Goal: Navigation & Orientation: Find specific page/section

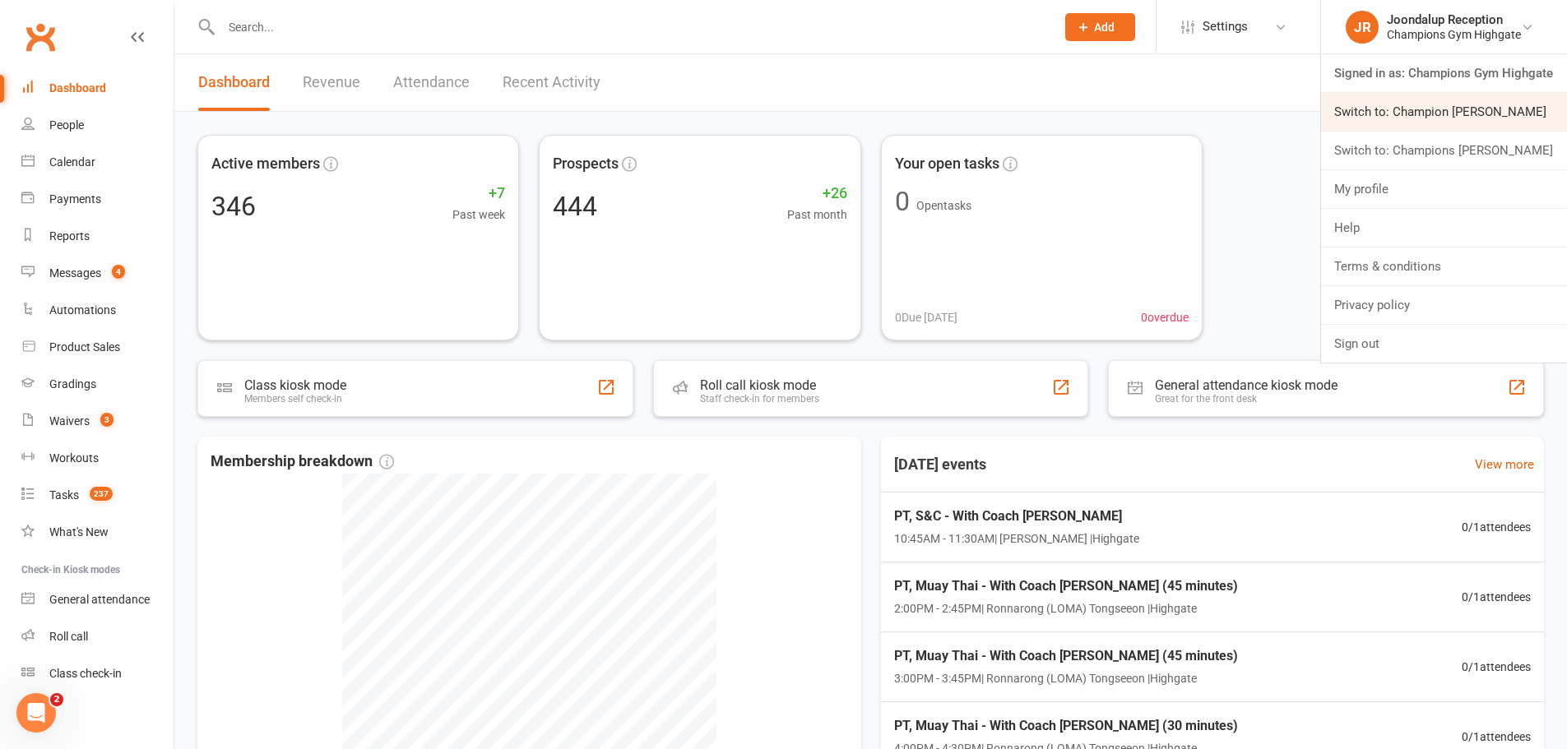
click at [1498, 118] on link "Switch to: Champion [PERSON_NAME]" at bounding box center [1444, 112] width 246 height 38
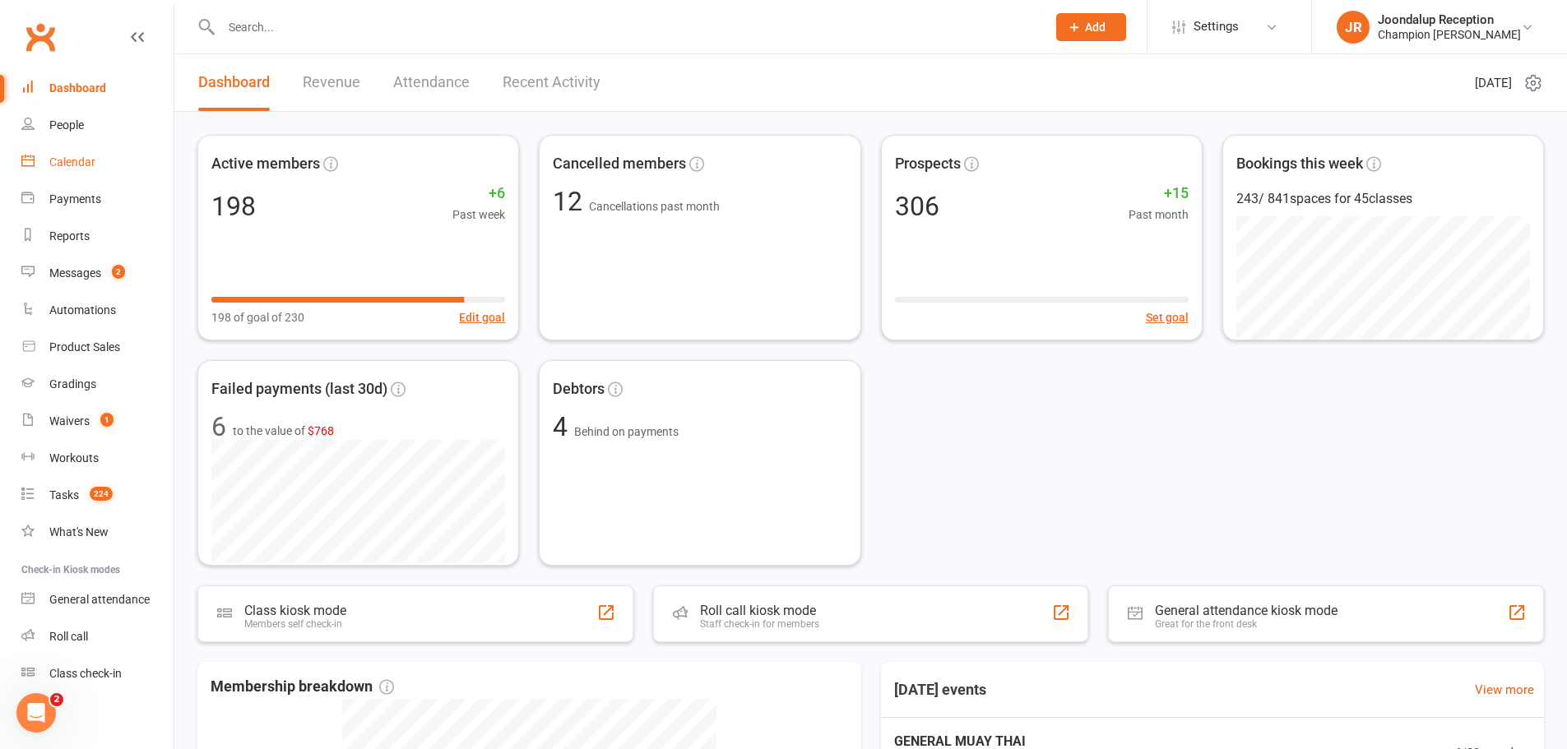
click at [72, 157] on div "Calendar" at bounding box center [72, 161] width 46 height 13
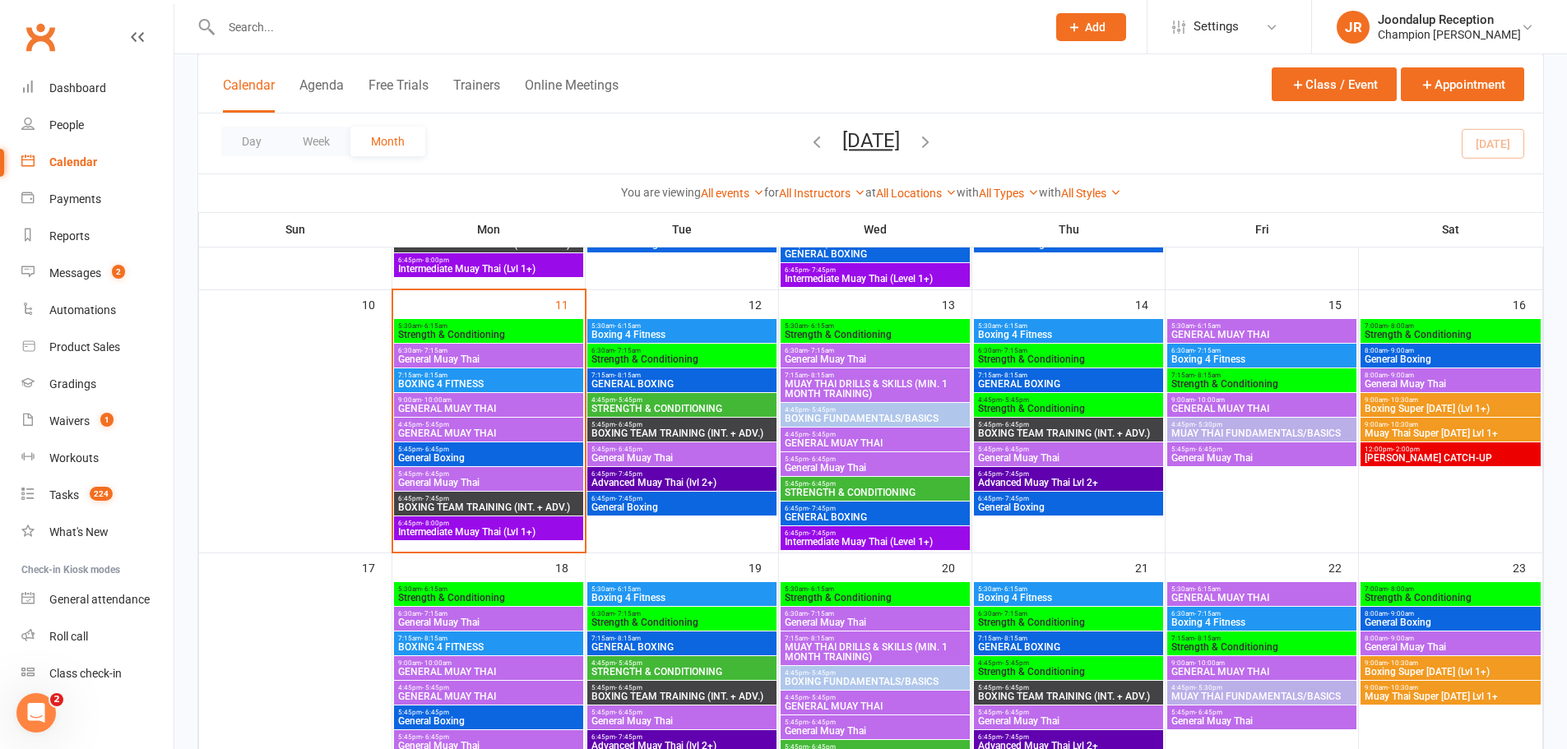
scroll to position [576, 0]
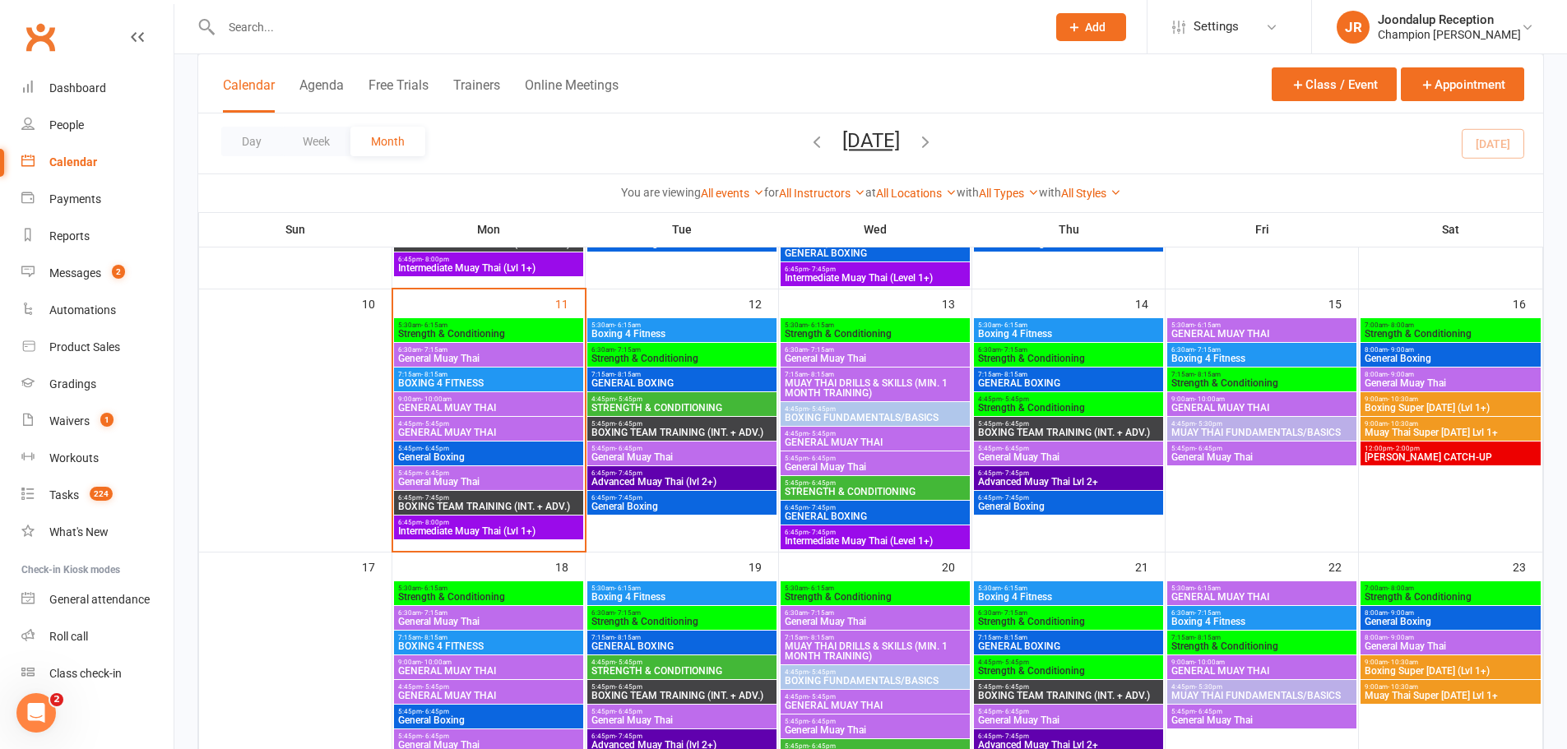
click at [704, 512] on div "6:45pm - 7:45pm General Boxing" at bounding box center [681, 503] width 189 height 24
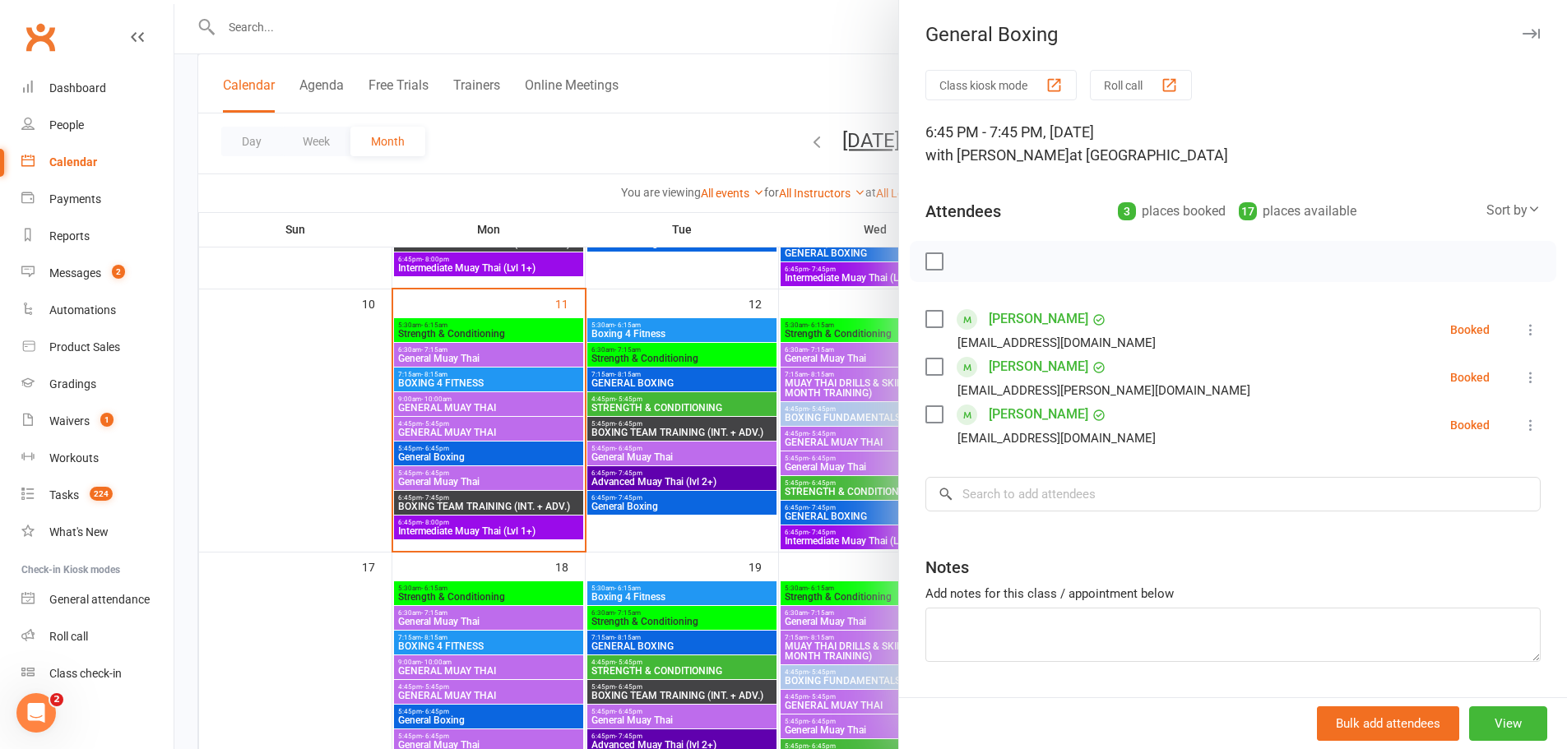
click at [597, 463] on div at bounding box center [870, 374] width 1393 height 749
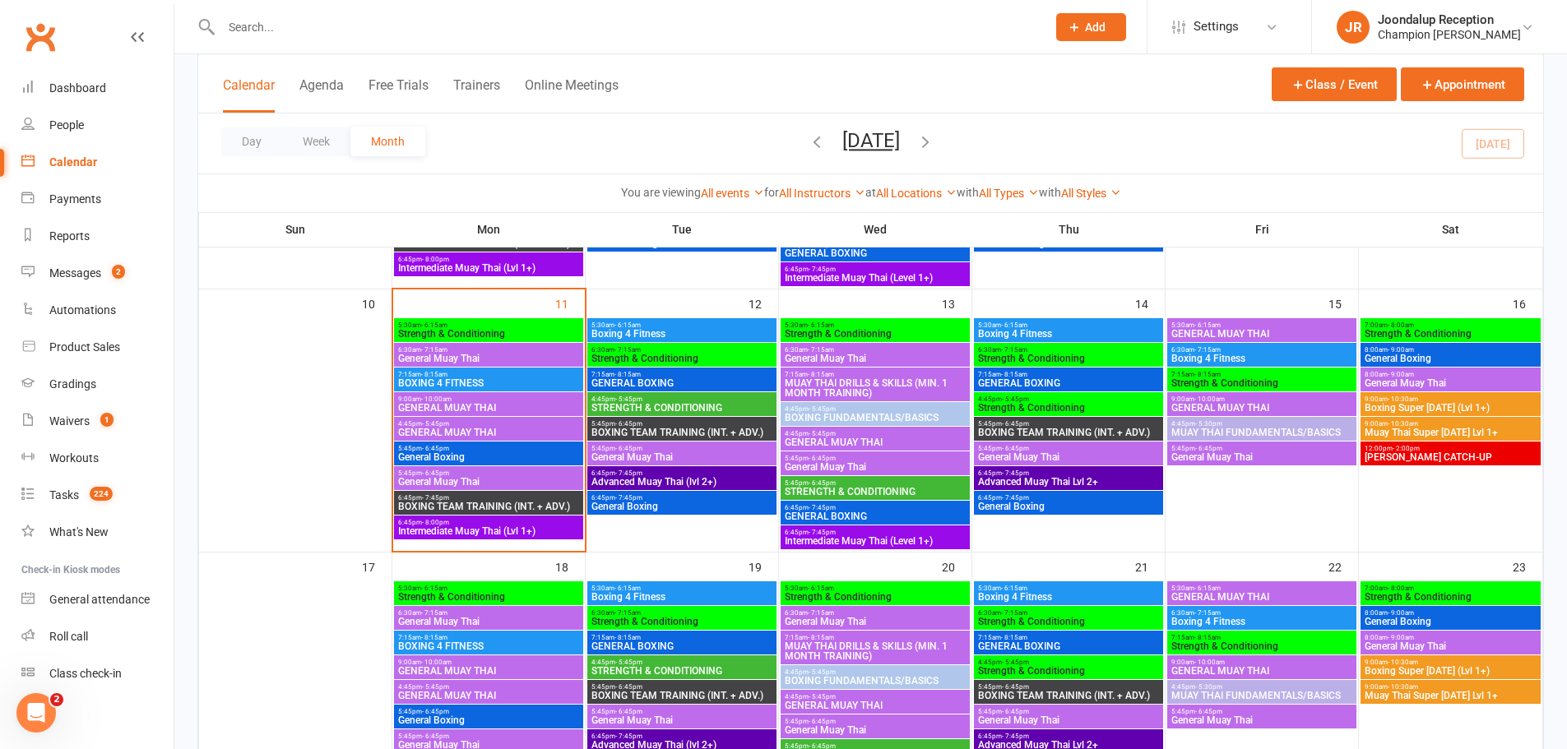
click at [644, 446] on span "5:45pm - 6:45pm" at bounding box center [682, 448] width 183 height 7
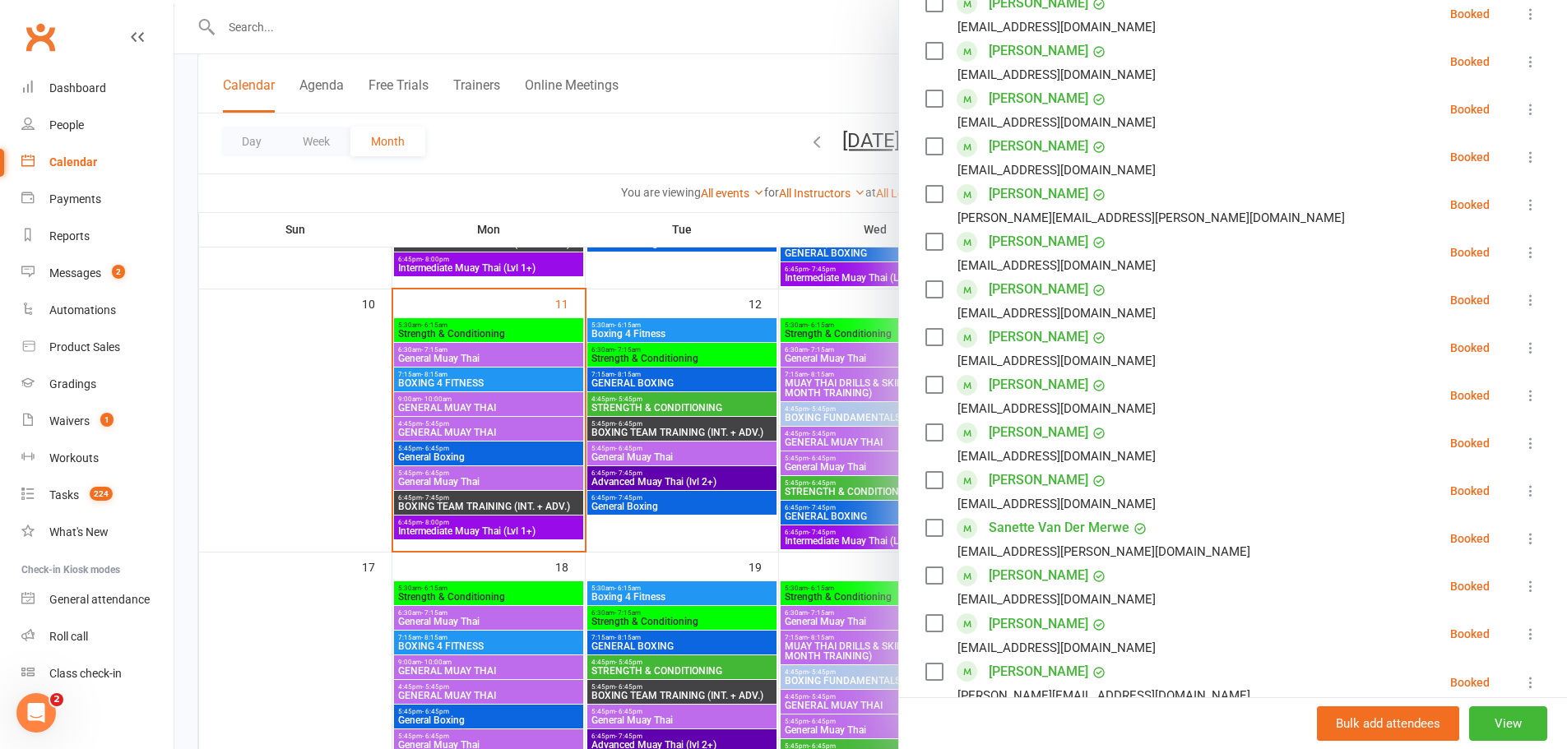
scroll to position [658, 0]
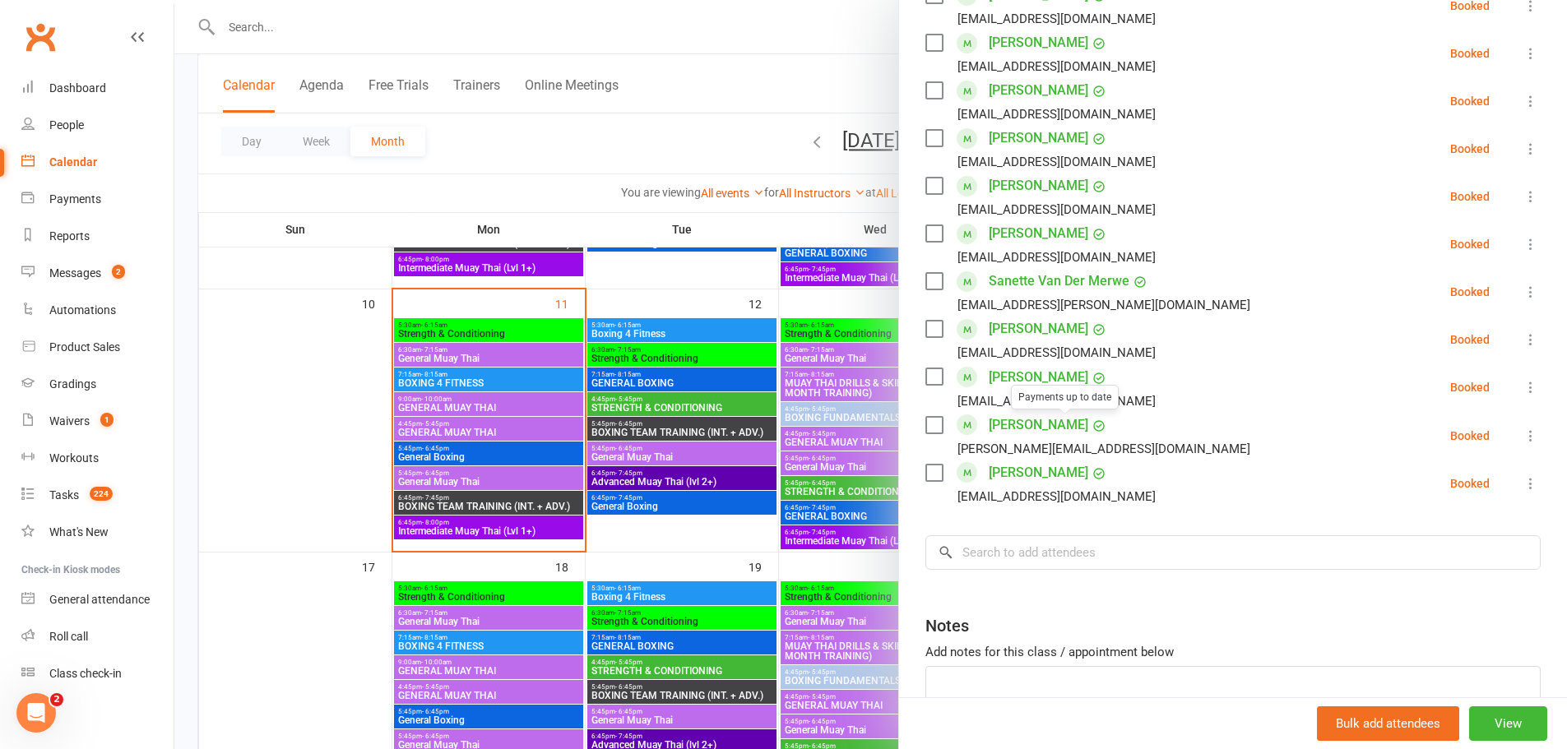
click at [632, 530] on div at bounding box center [870, 374] width 1393 height 749
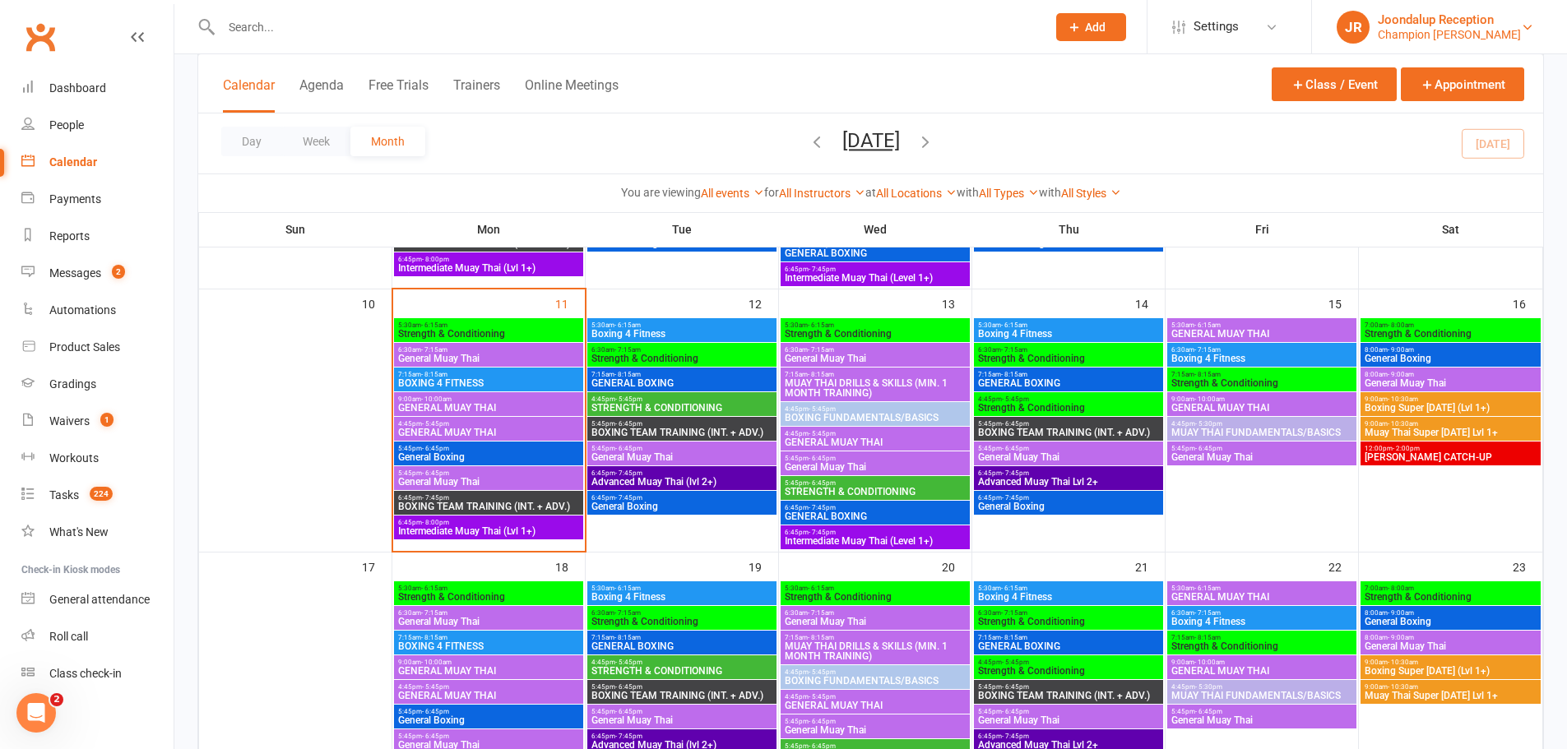
click at [1438, 14] on div "Joondalup Reception" at bounding box center [1449, 19] width 143 height 15
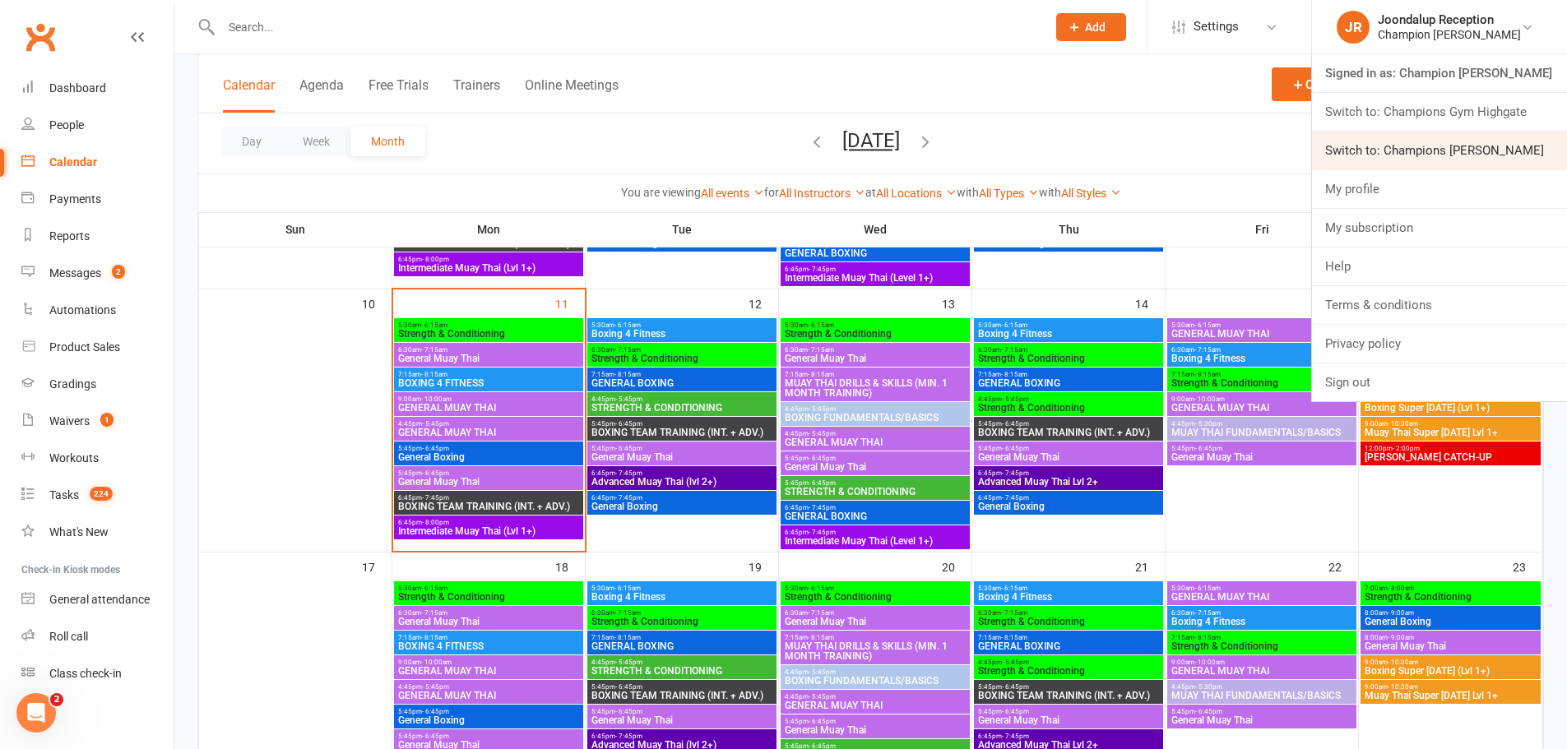
click at [1458, 154] on link "Switch to: Champions [PERSON_NAME]" at bounding box center [1439, 151] width 255 height 38
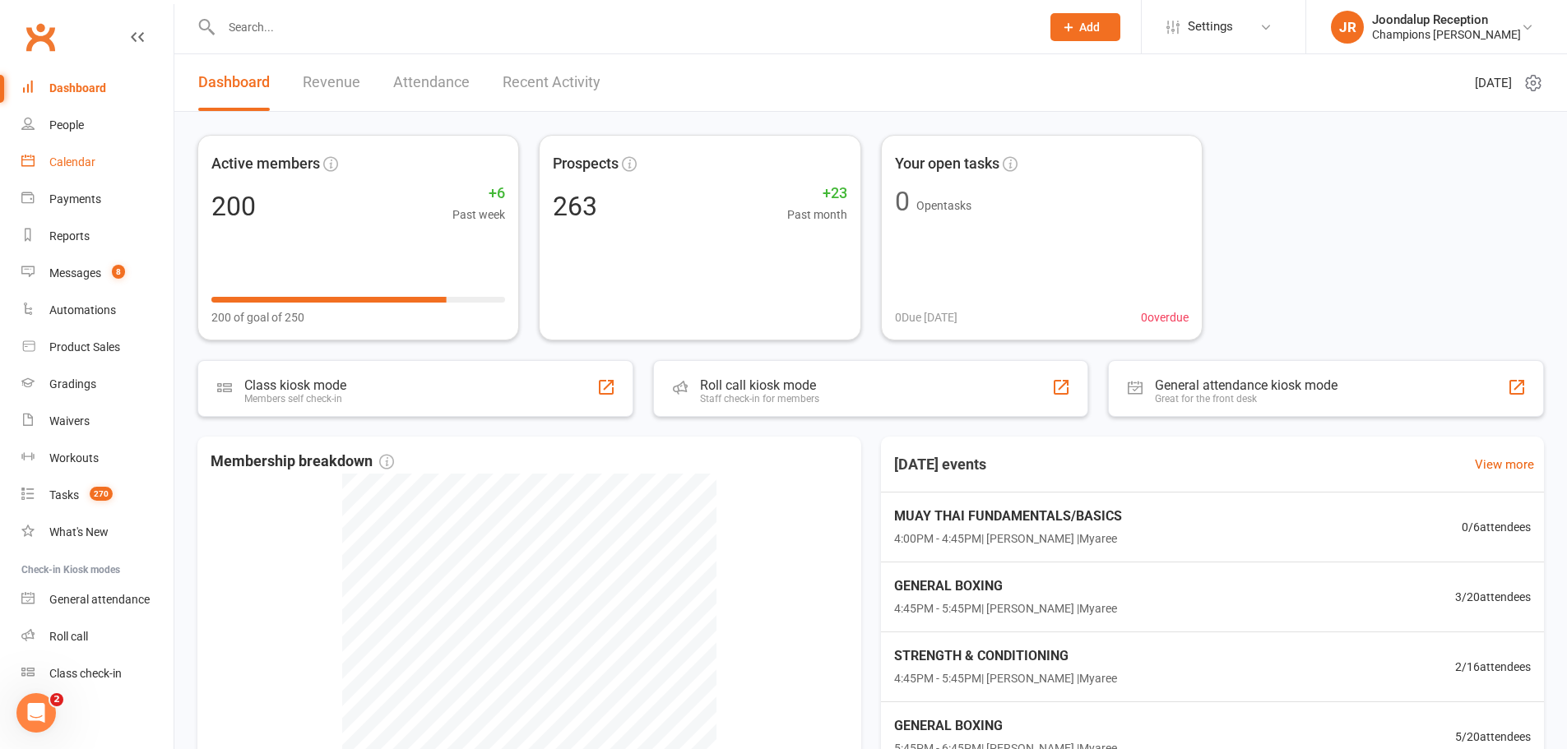
click at [103, 157] on link "Calendar" at bounding box center [97, 162] width 152 height 37
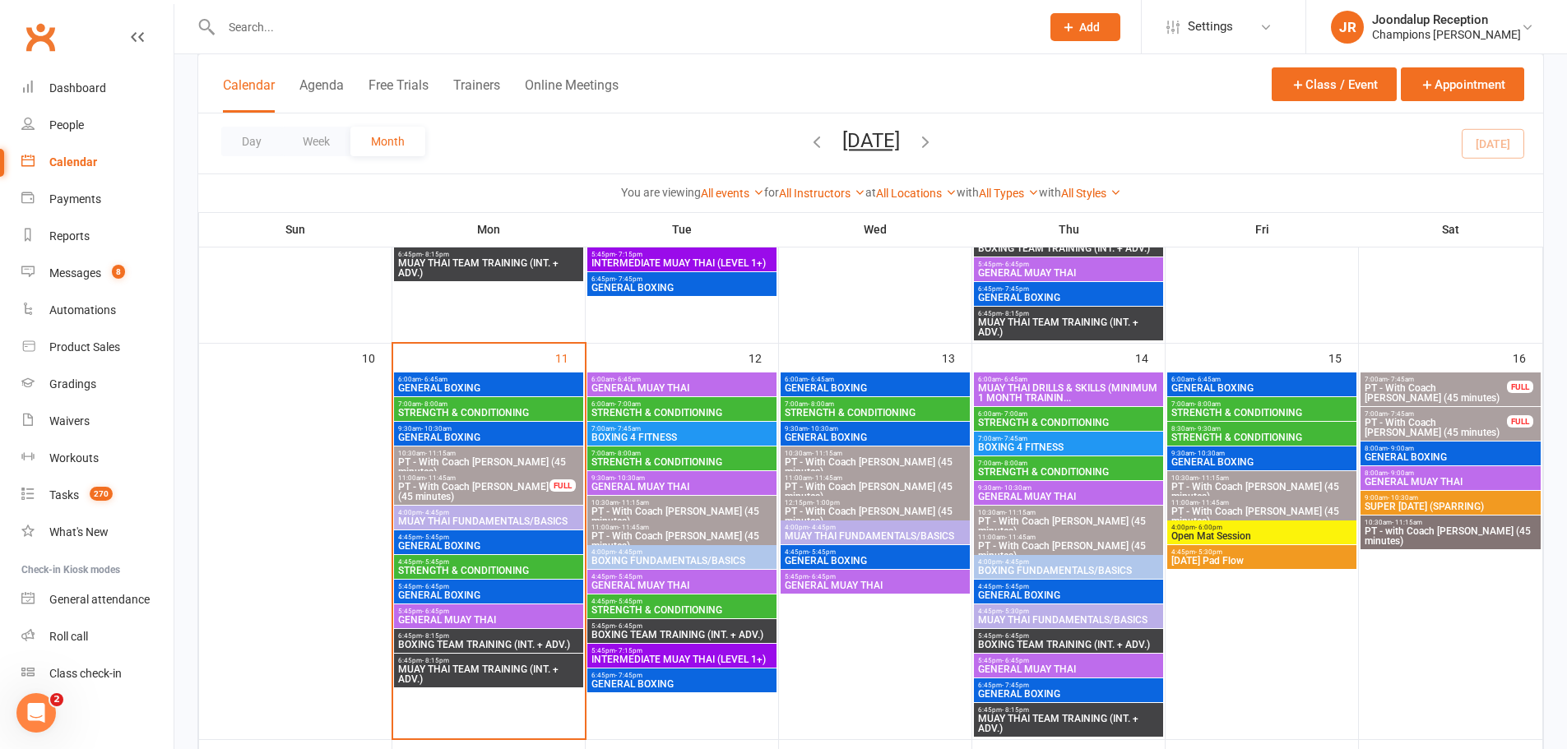
scroll to position [823, 0]
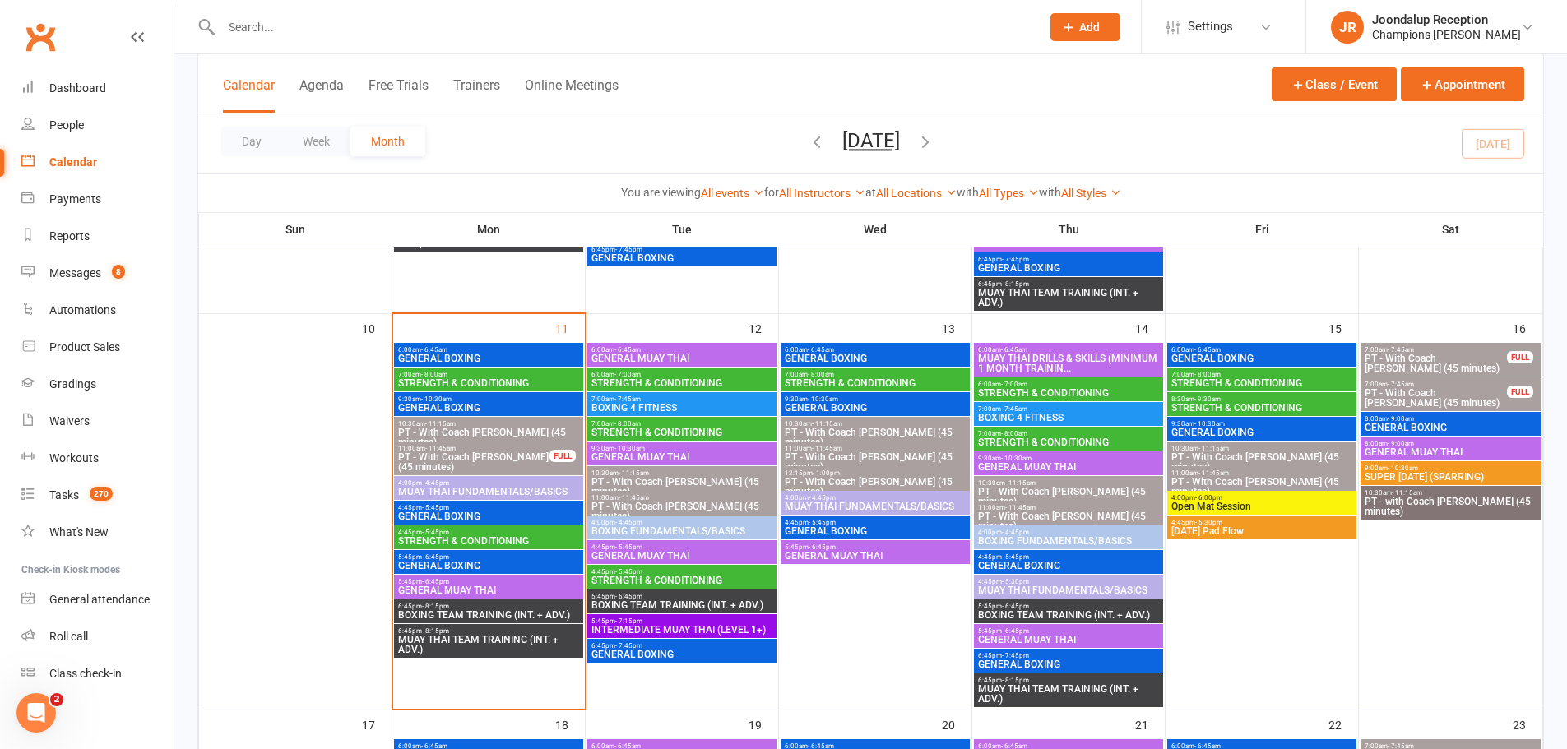
click at [461, 398] on span "9:30am - 10:30am" at bounding box center [488, 399] width 183 height 7
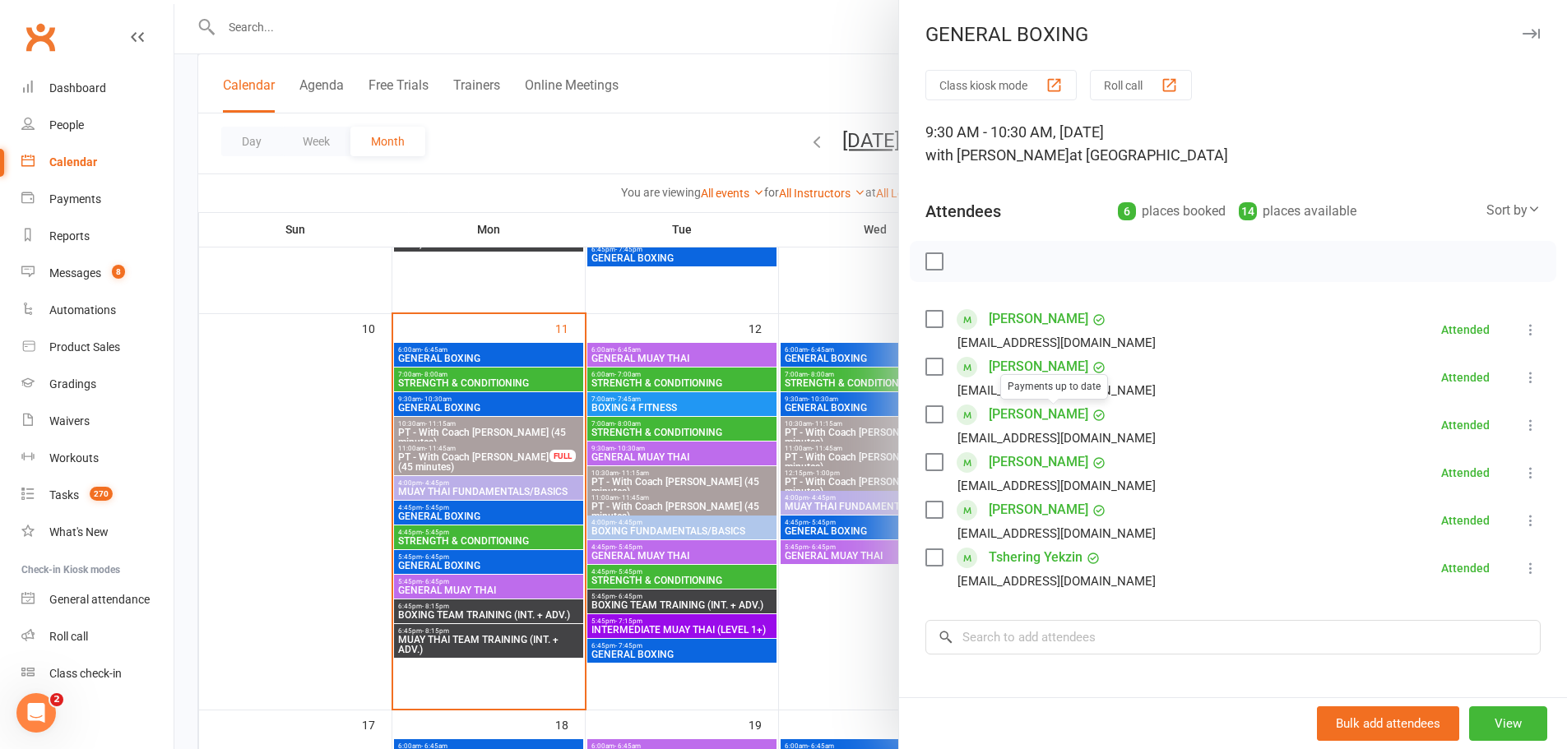
click at [1034, 419] on link "Whil Hart" at bounding box center [1039, 414] width 100 height 26
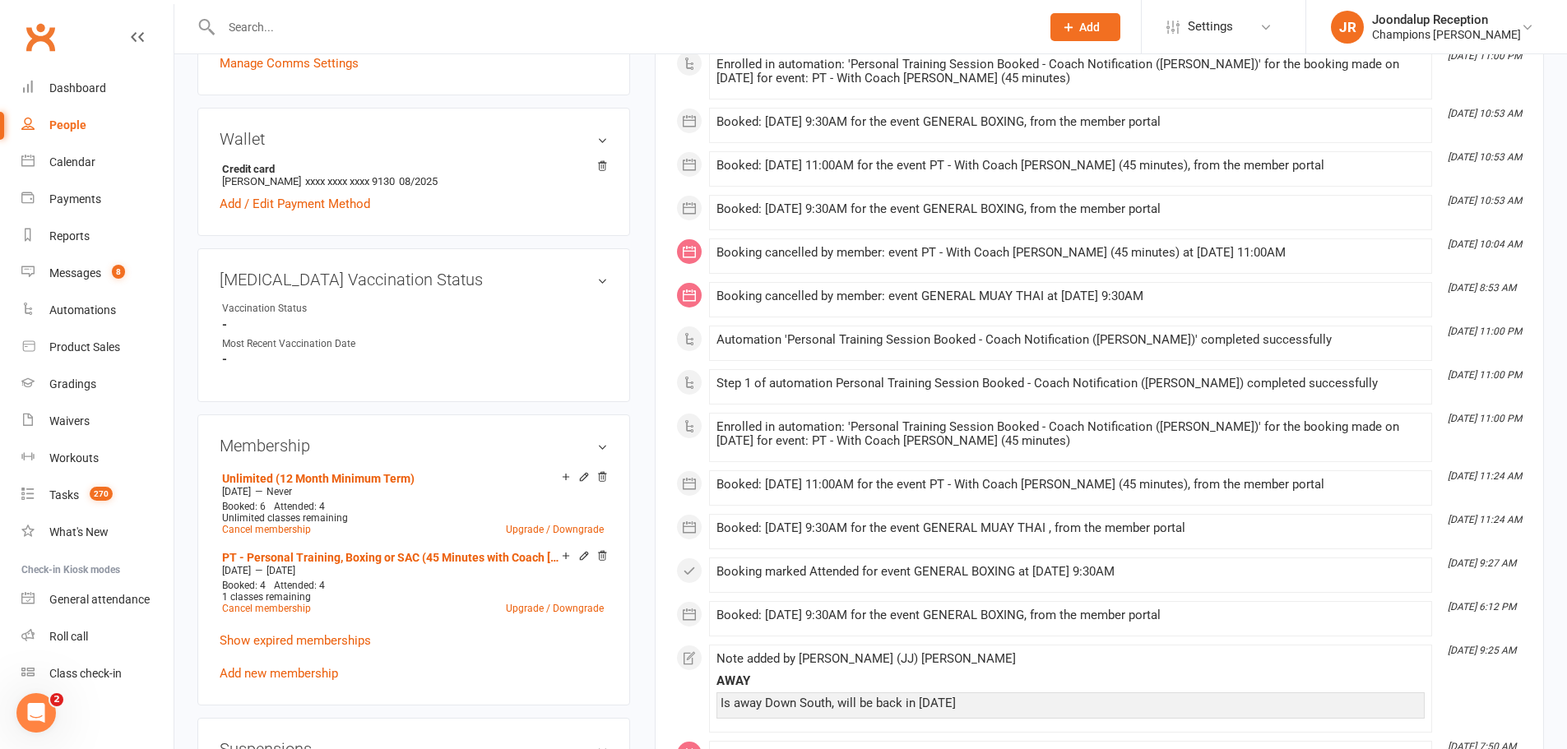
scroll to position [576, 0]
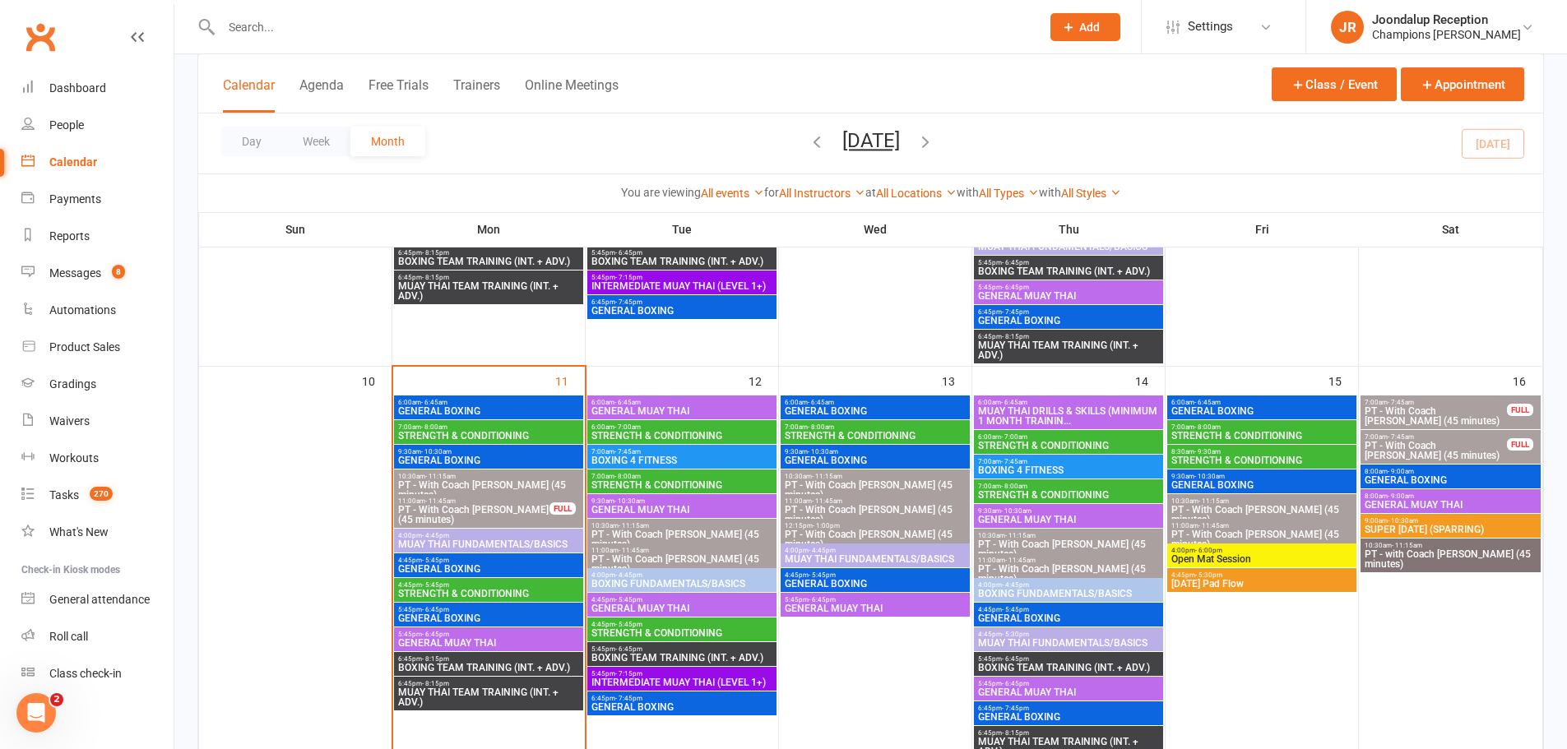
scroll to position [823, 0]
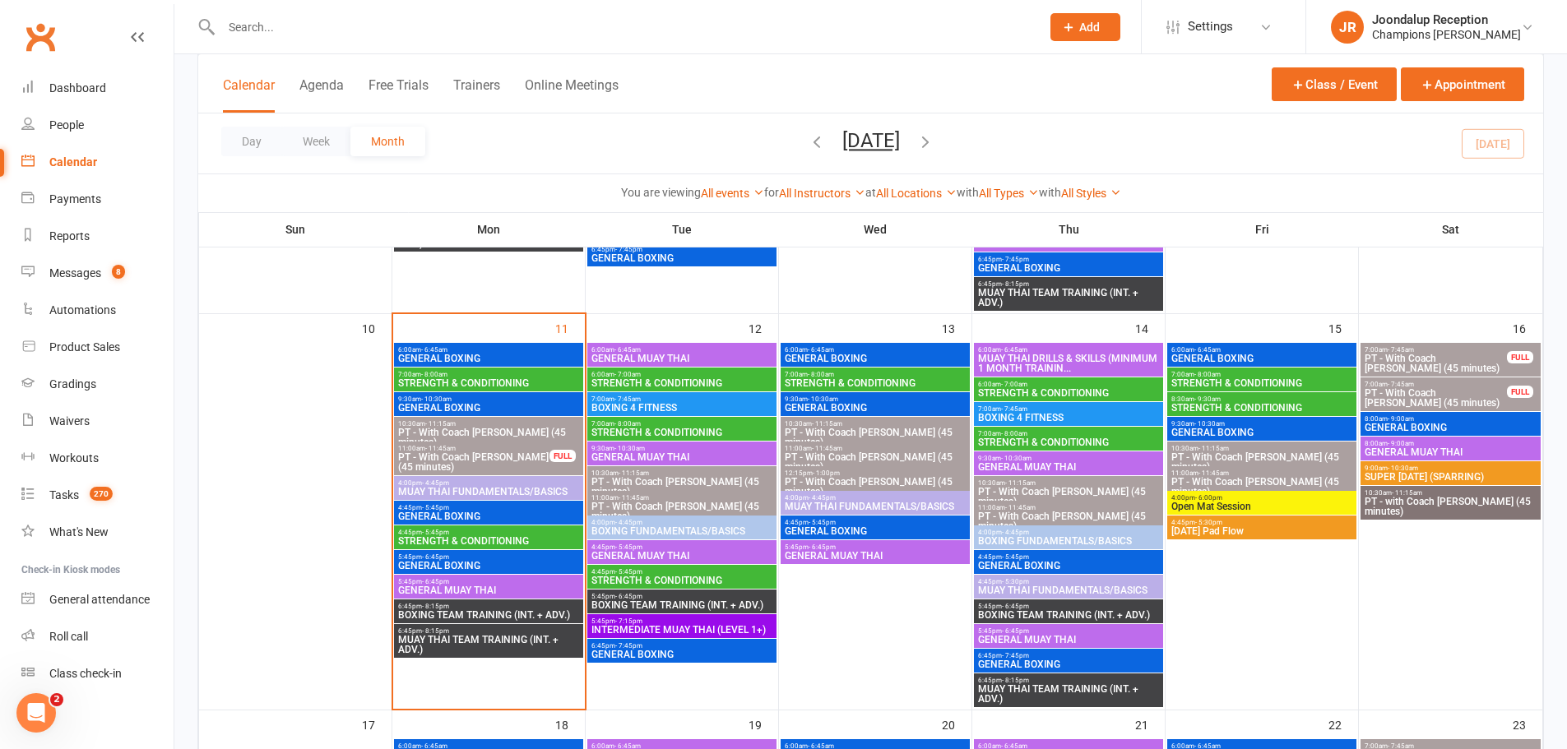
click at [494, 399] on span "9:30am - 10:30am" at bounding box center [488, 399] width 183 height 7
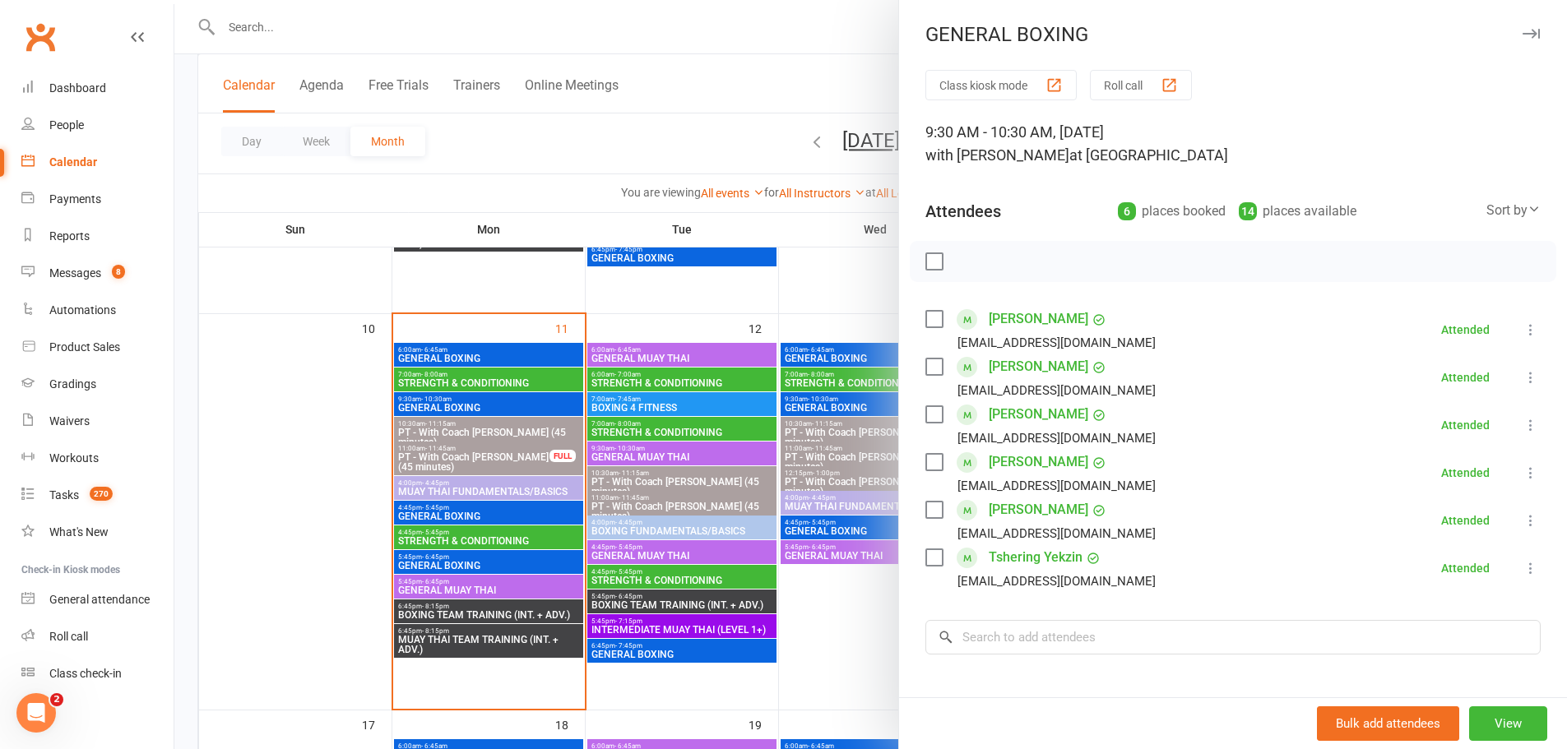
click at [1035, 369] on link "Robert Davidson" at bounding box center [1039, 367] width 100 height 26
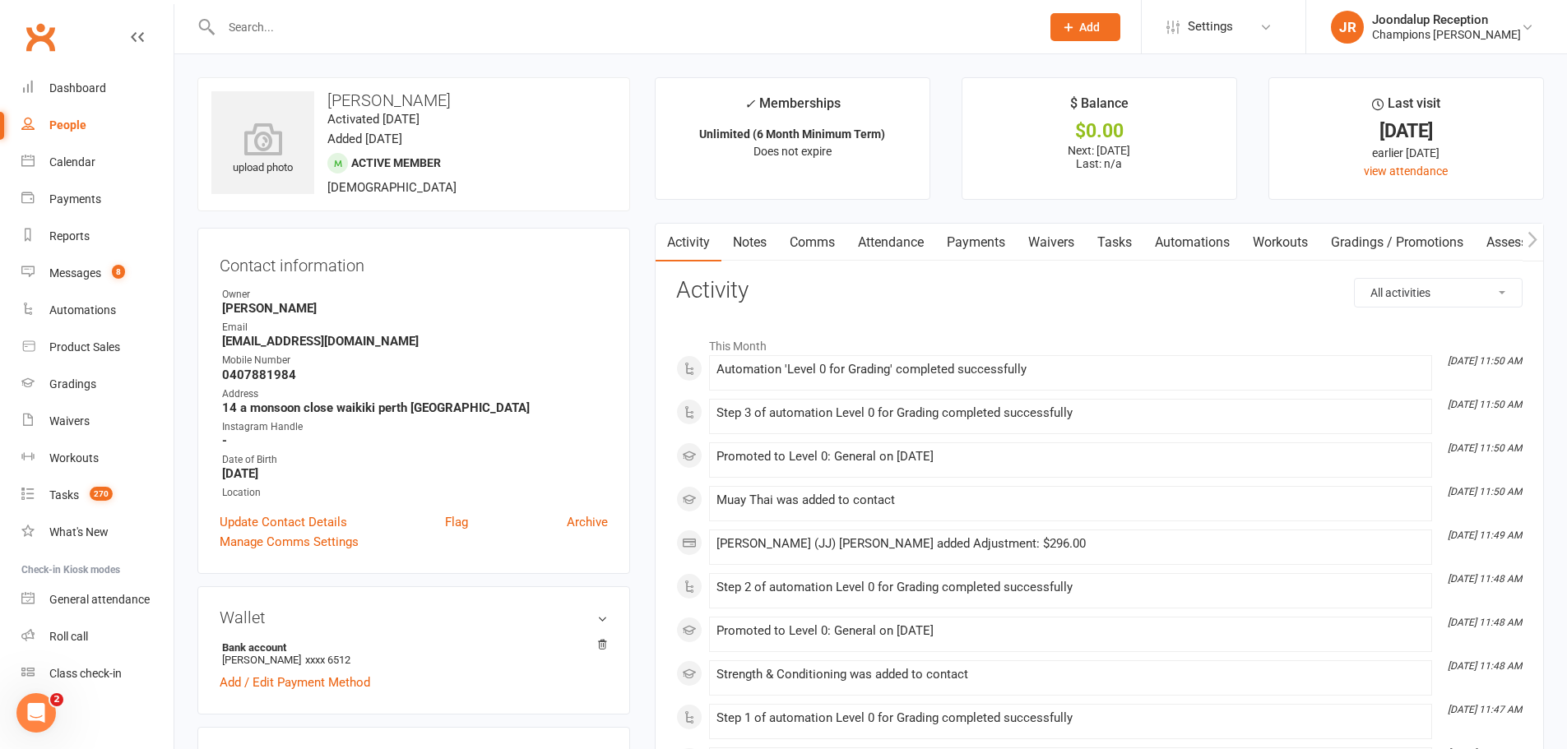
click at [759, 252] on link "Notes" at bounding box center [749, 243] width 57 height 38
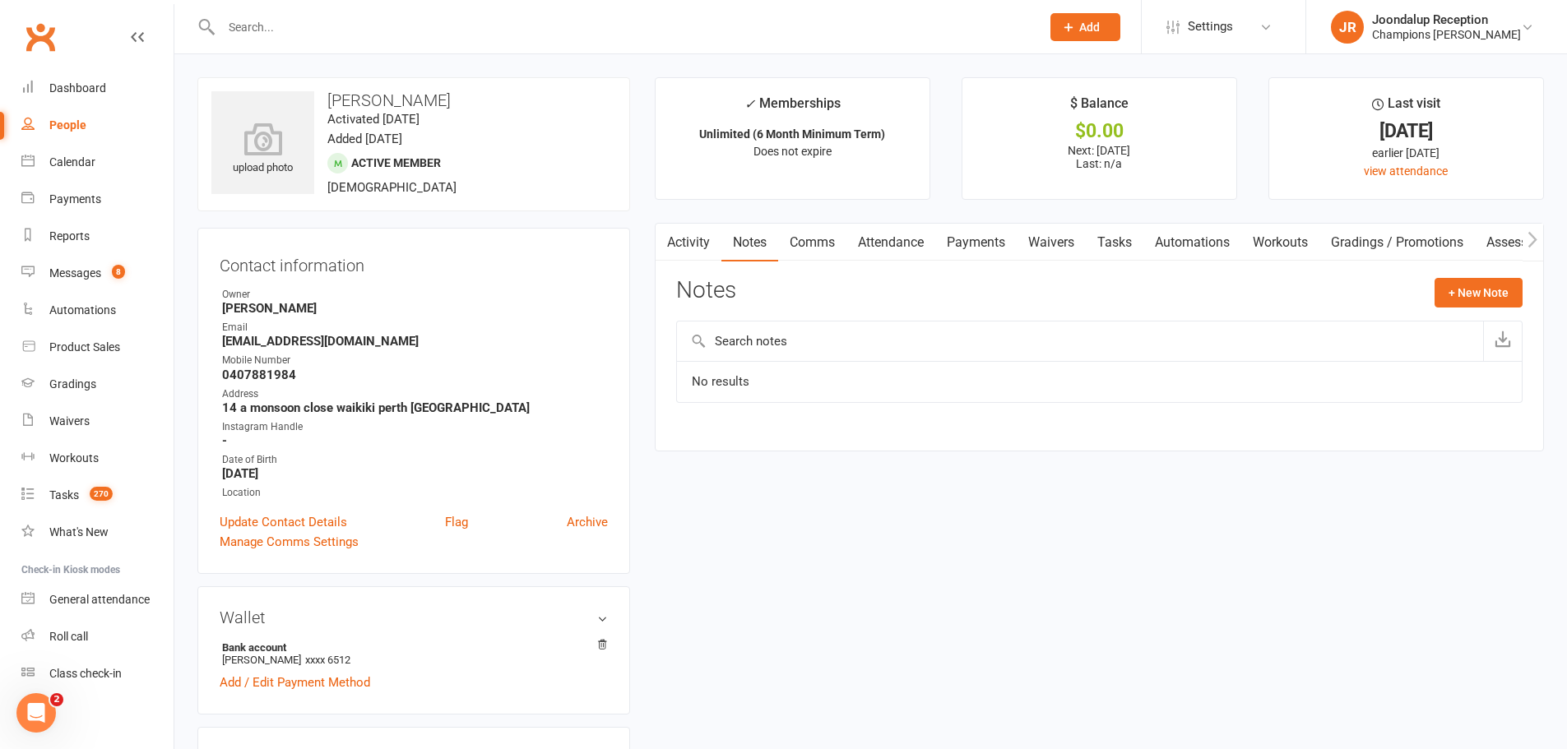
click at [691, 248] on link "Activity" at bounding box center [689, 243] width 66 height 38
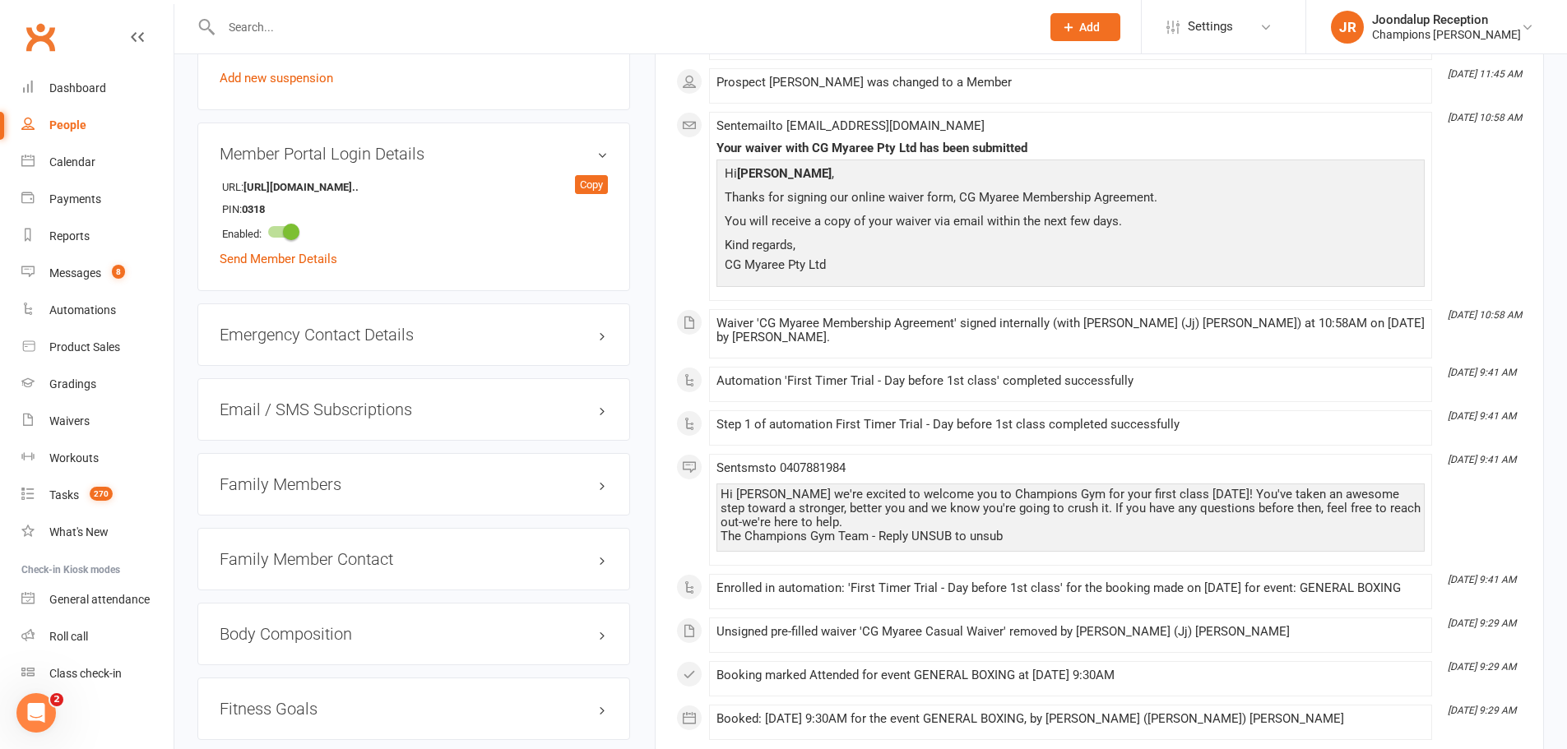
scroll to position [1152, 0]
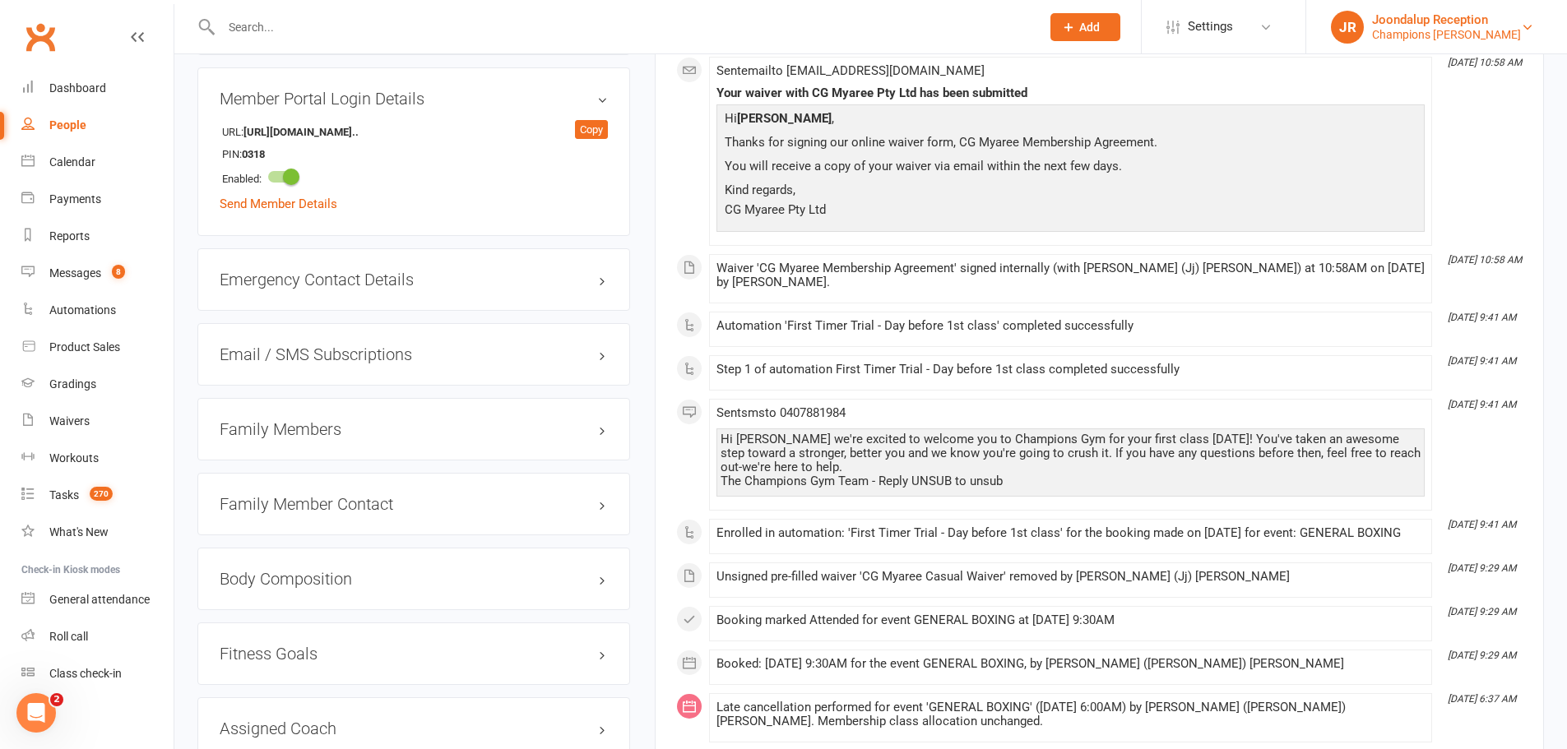
click at [1449, 16] on div "Joondalup Reception" at bounding box center [1446, 19] width 149 height 15
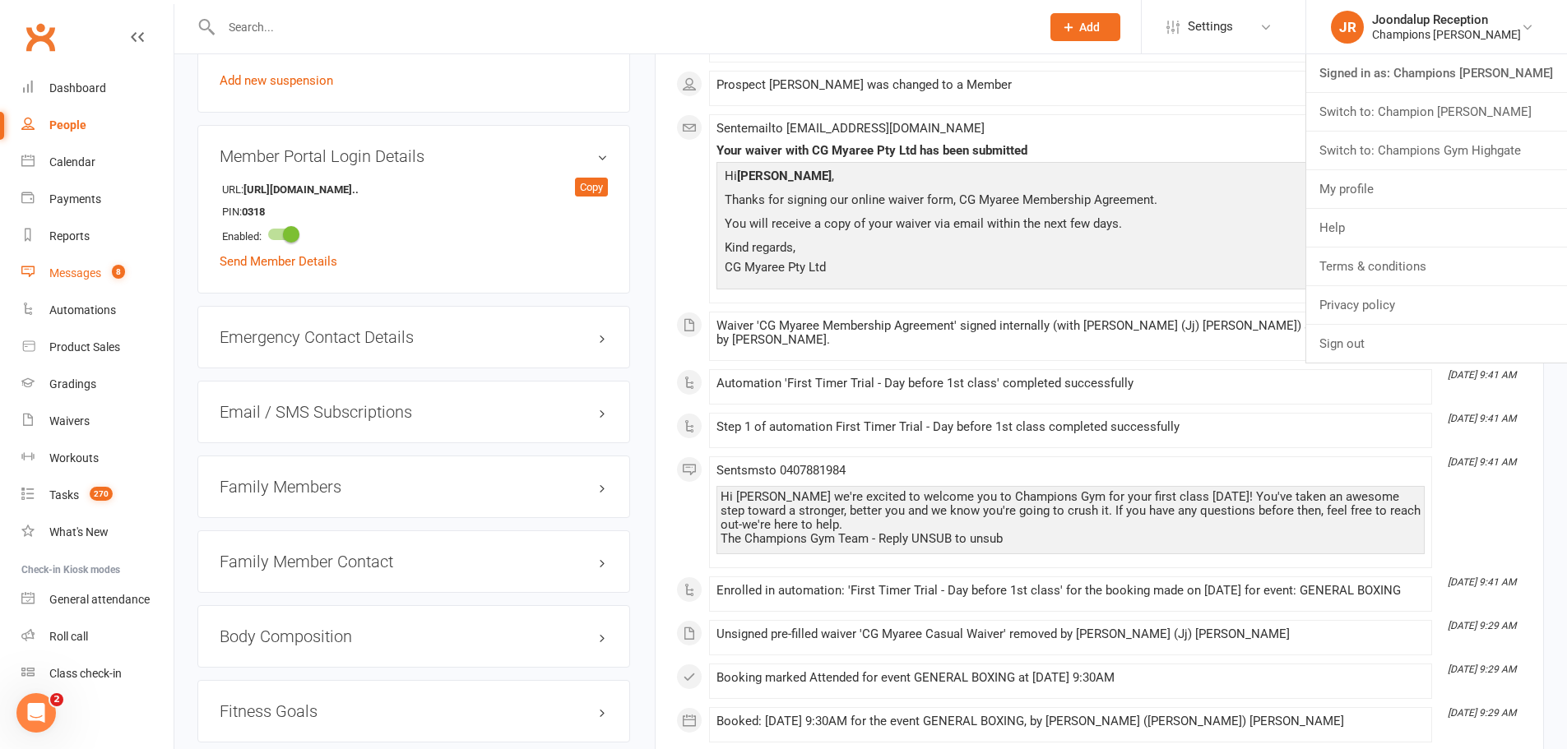
scroll to position [1069, 0]
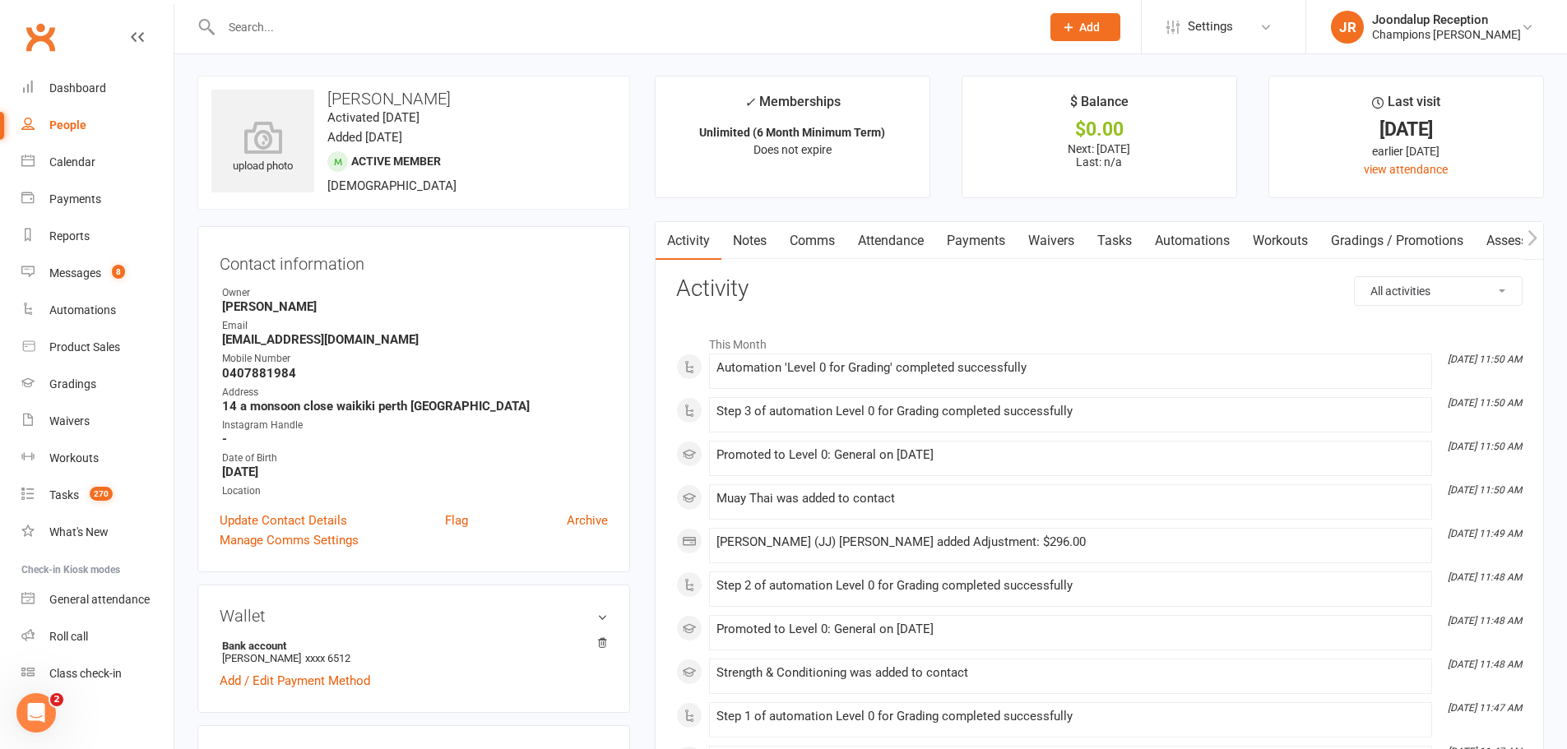
scroll to position [0, 0]
click at [53, 171] on link "Calendar" at bounding box center [97, 162] width 152 height 37
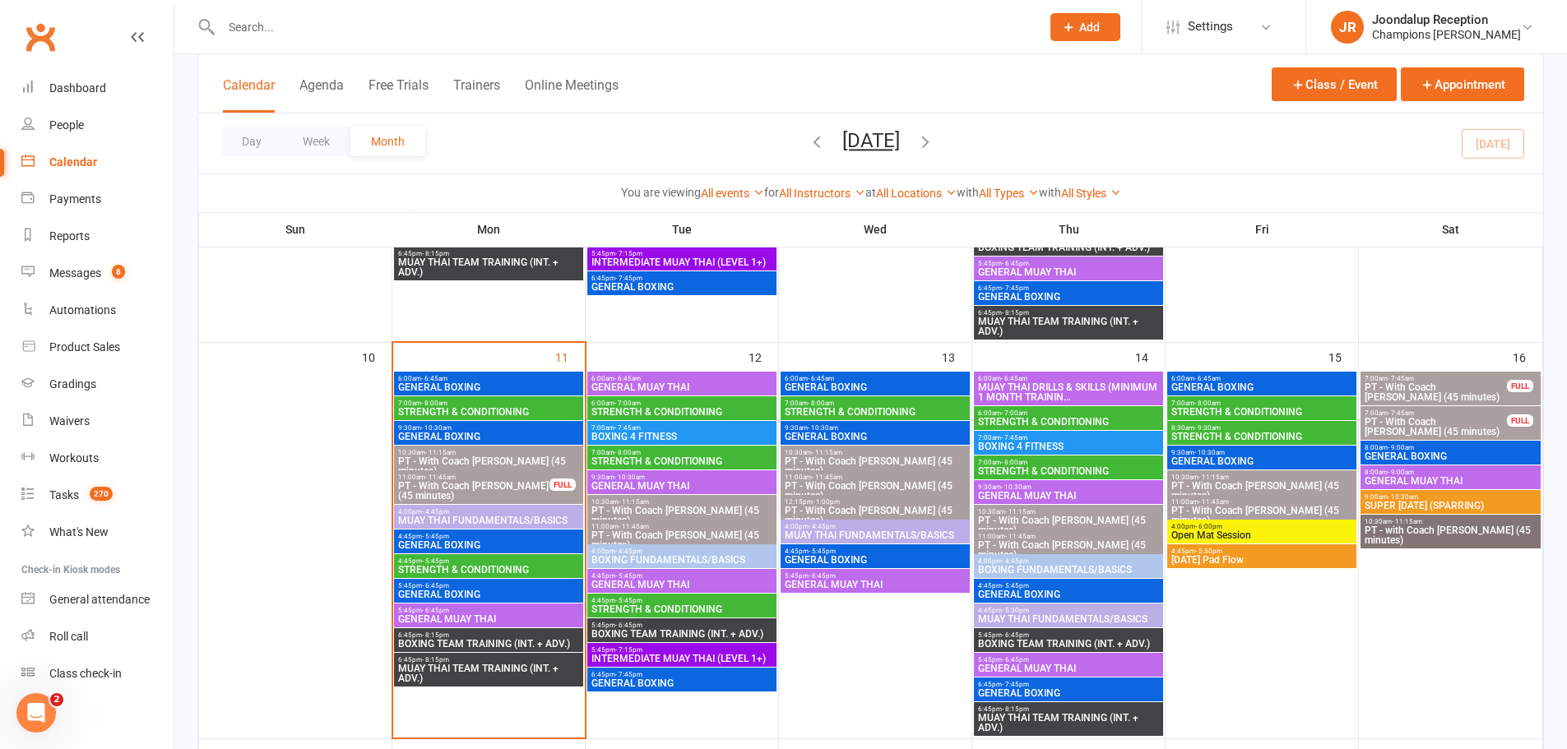
scroll to position [823, 0]
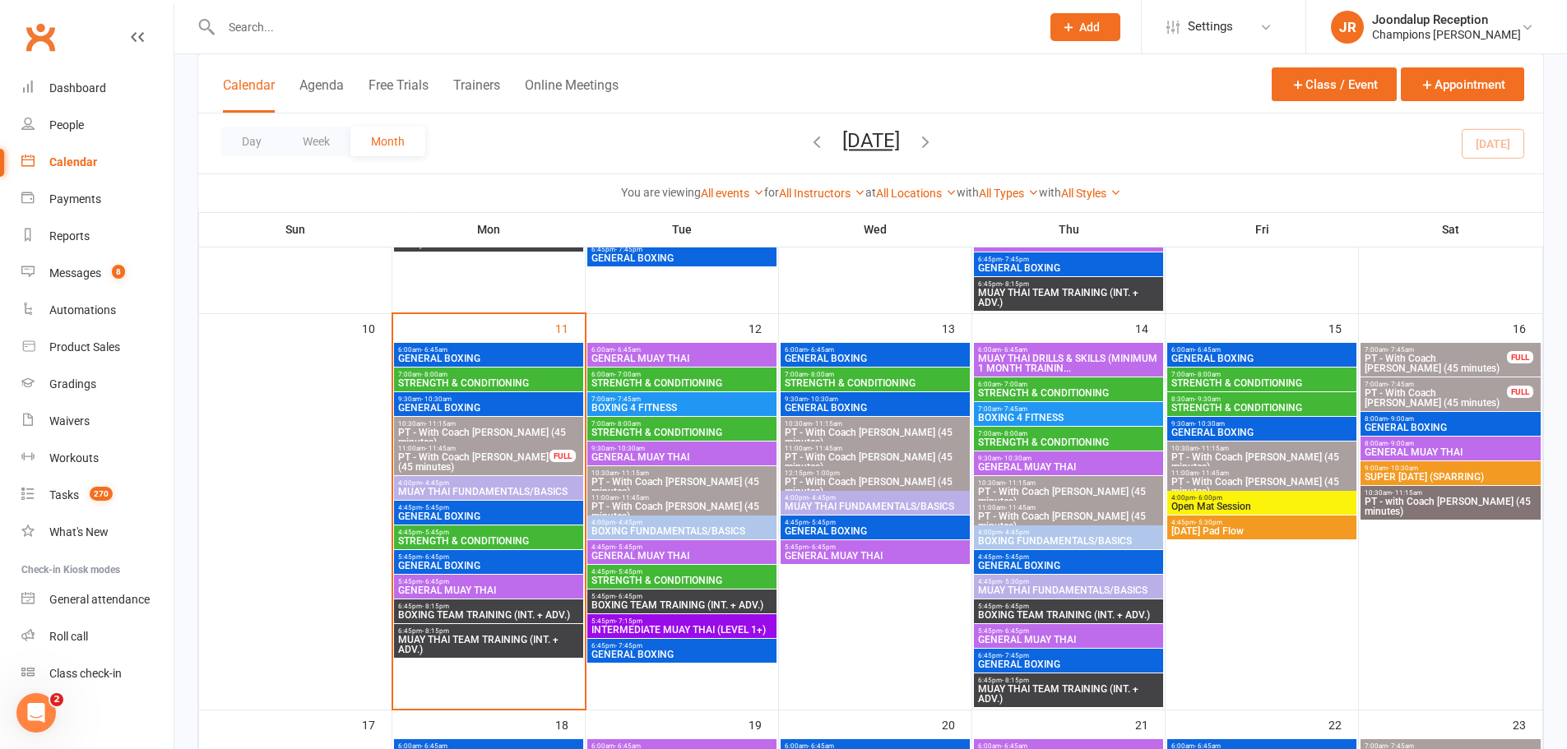
click at [1211, 525] on span "- 5:30pm" at bounding box center [1208, 522] width 27 height 7
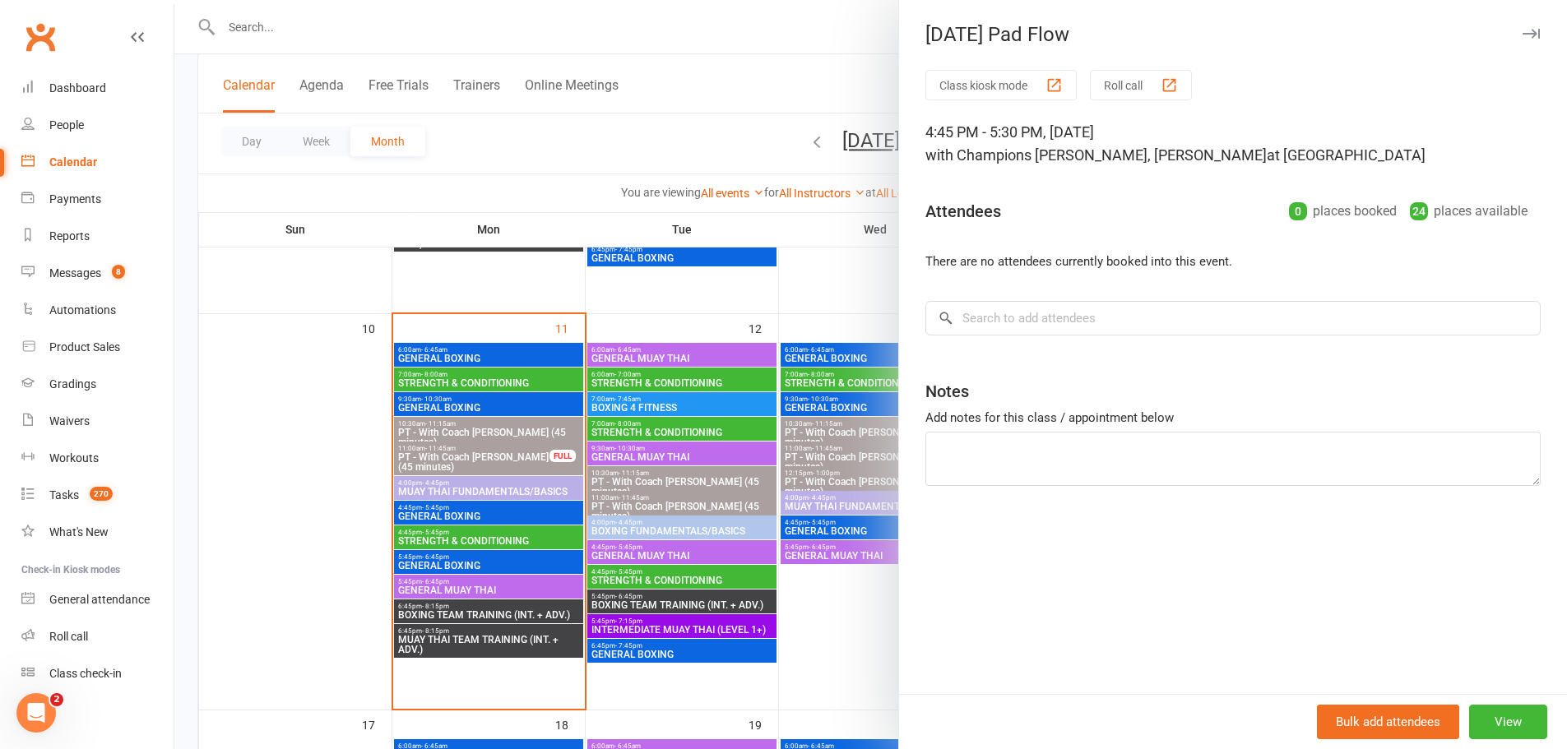
click at [697, 320] on div at bounding box center [870, 374] width 1393 height 749
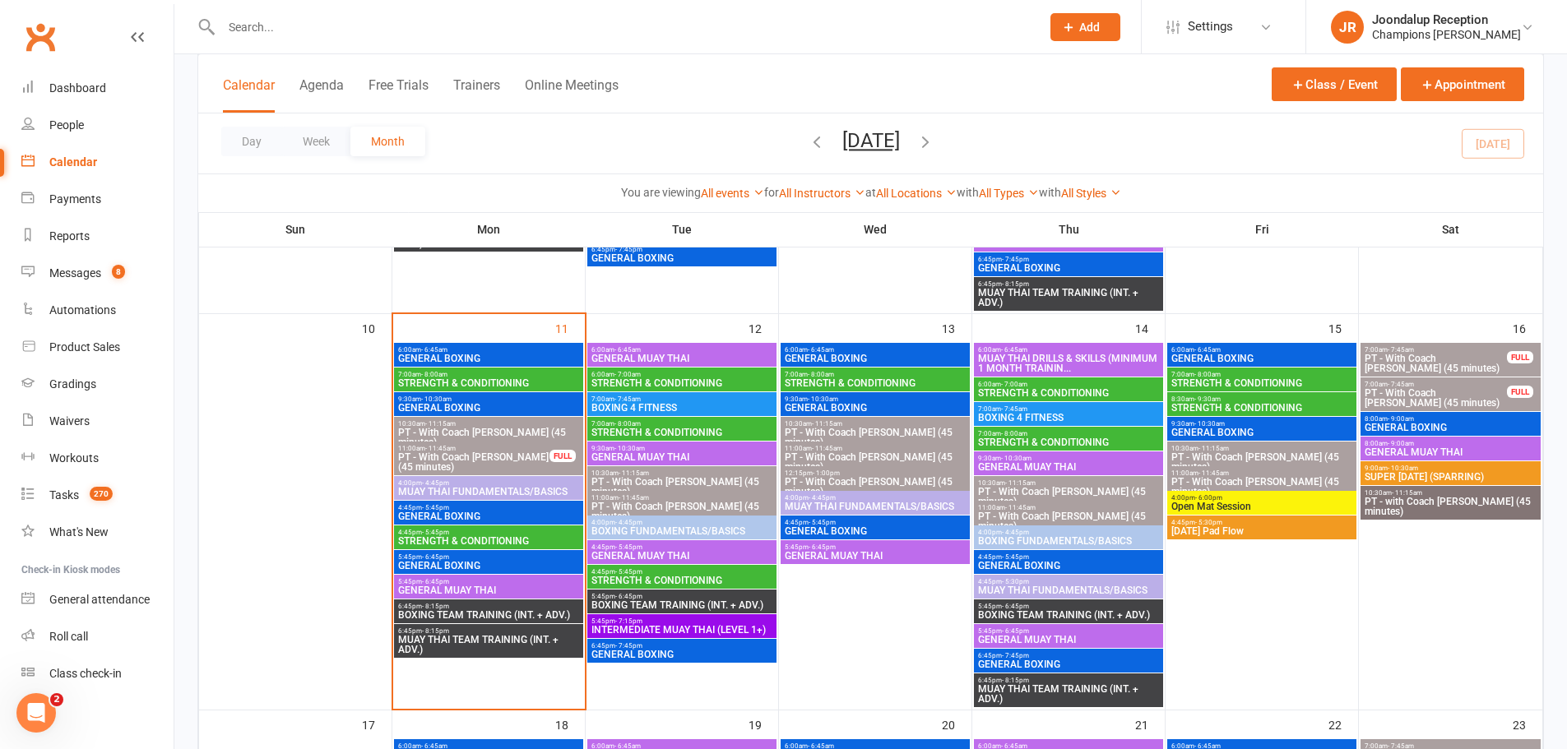
click at [1200, 503] on span "Open Mat Session" at bounding box center [1261, 507] width 183 height 10
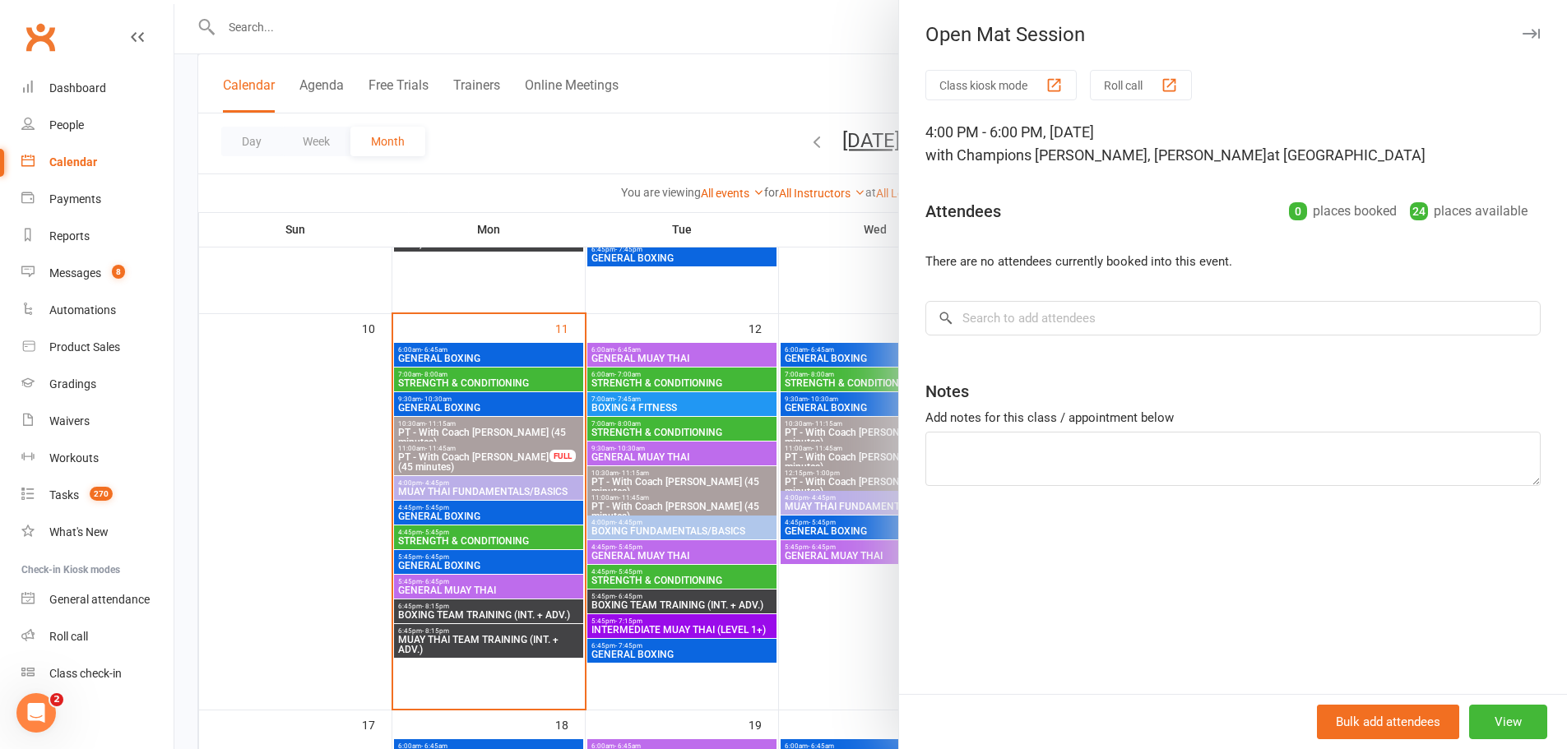
click at [791, 293] on div at bounding box center [870, 374] width 1393 height 749
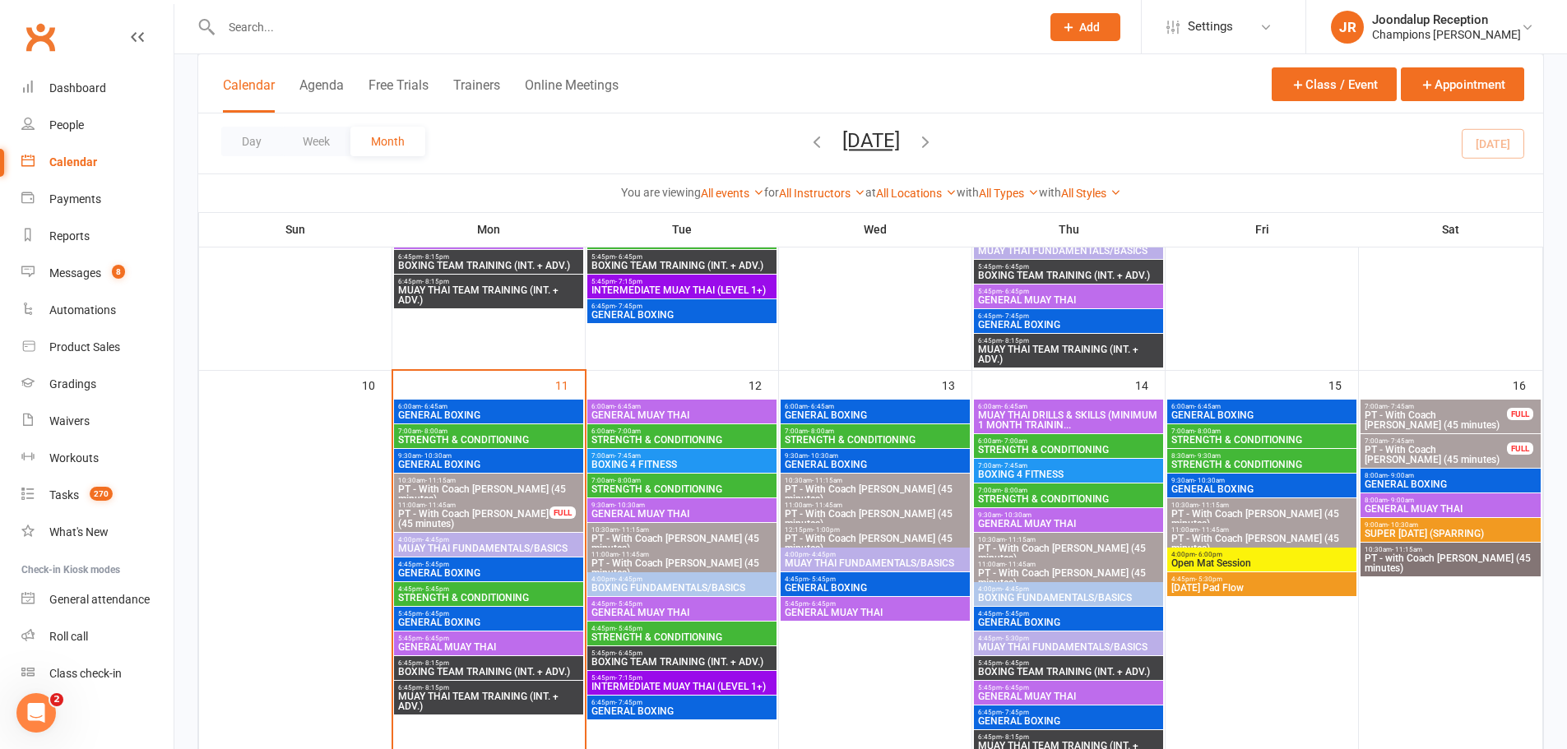
scroll to position [740, 0]
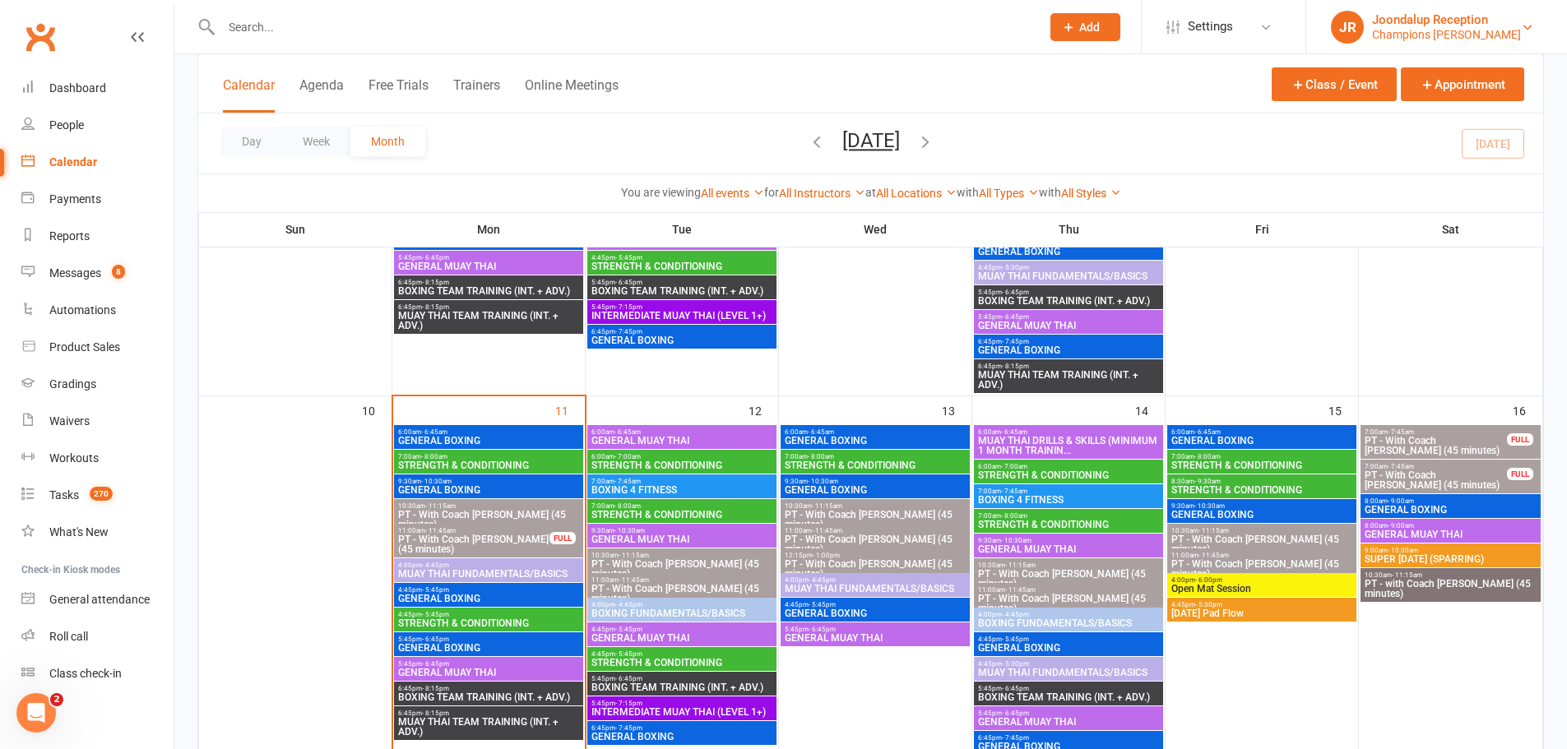
click at [1476, 35] on div "Champions [PERSON_NAME]" at bounding box center [1446, 34] width 149 height 15
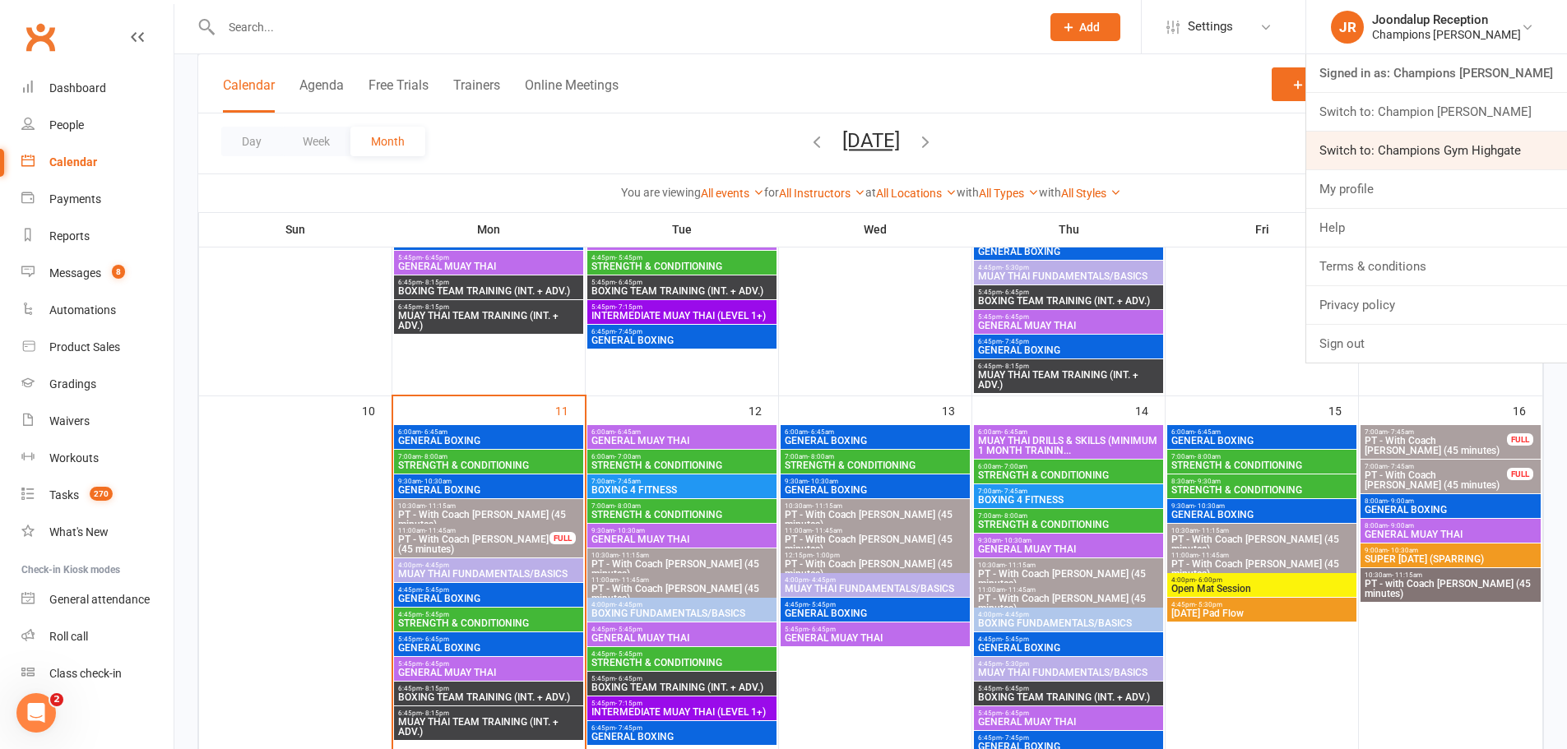
click at [1487, 139] on link "Switch to: Champions Gym Highgate" at bounding box center [1436, 151] width 261 height 38
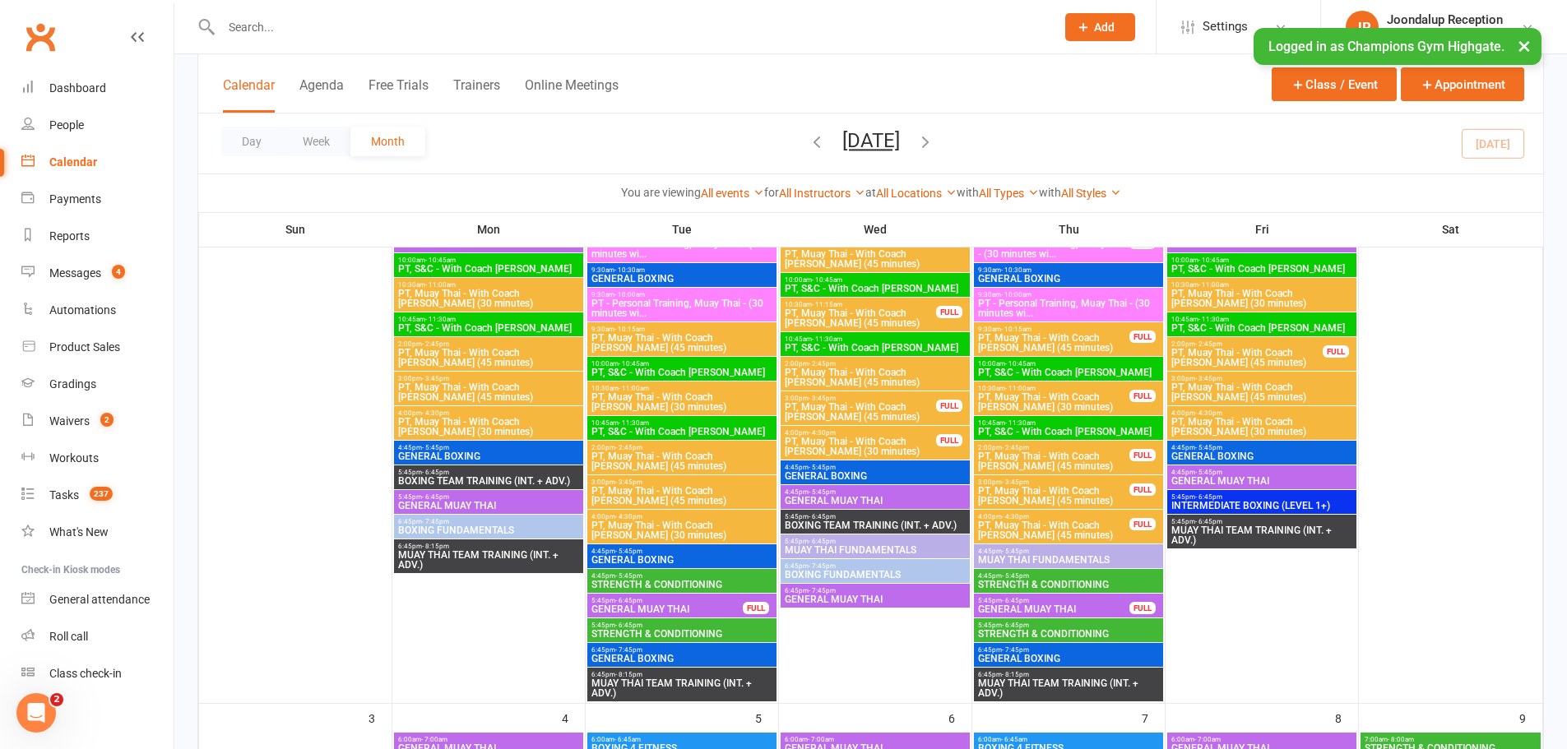
scroll to position [329, 0]
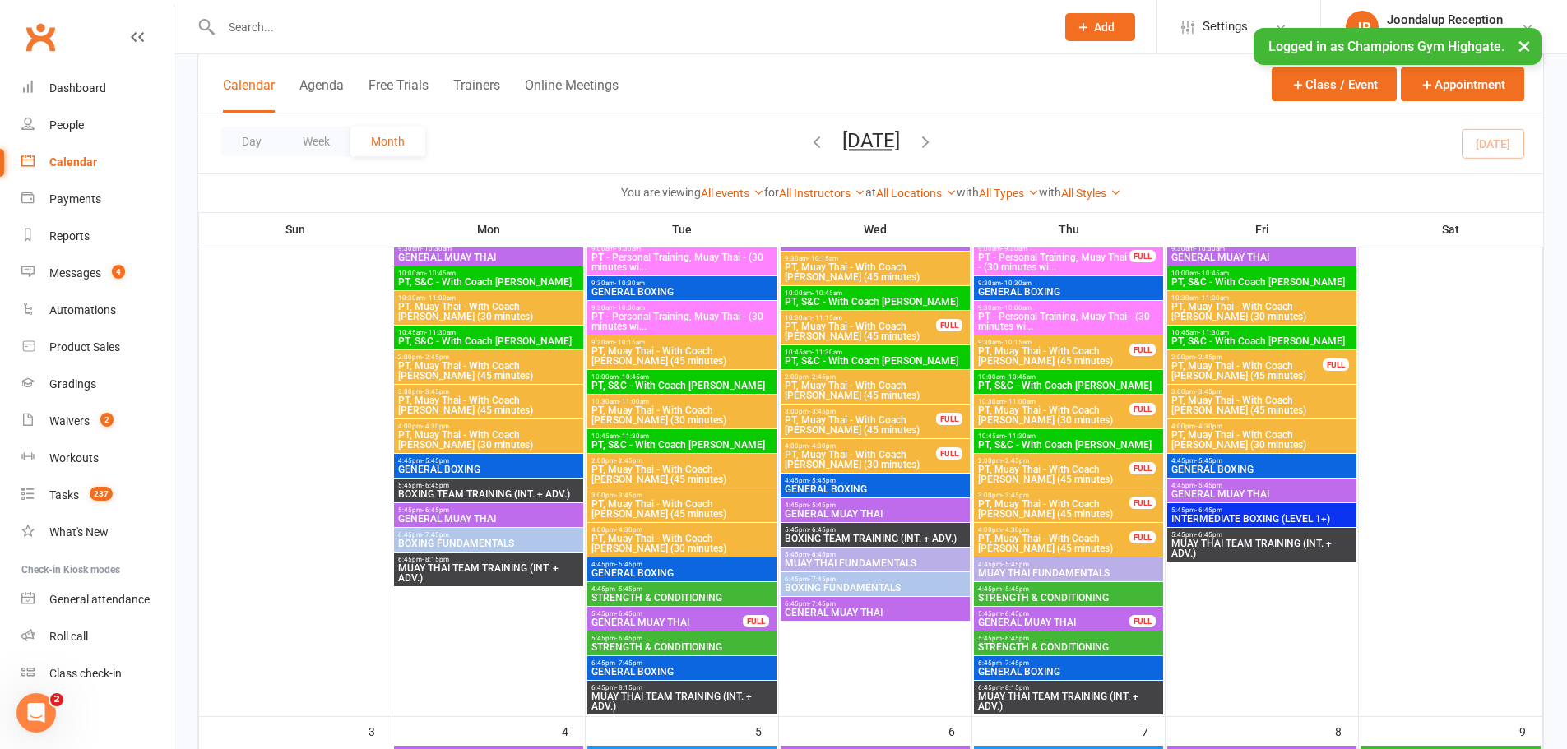
click at [471, 508] on span "5:45pm - 6:45pm" at bounding box center [488, 510] width 183 height 7
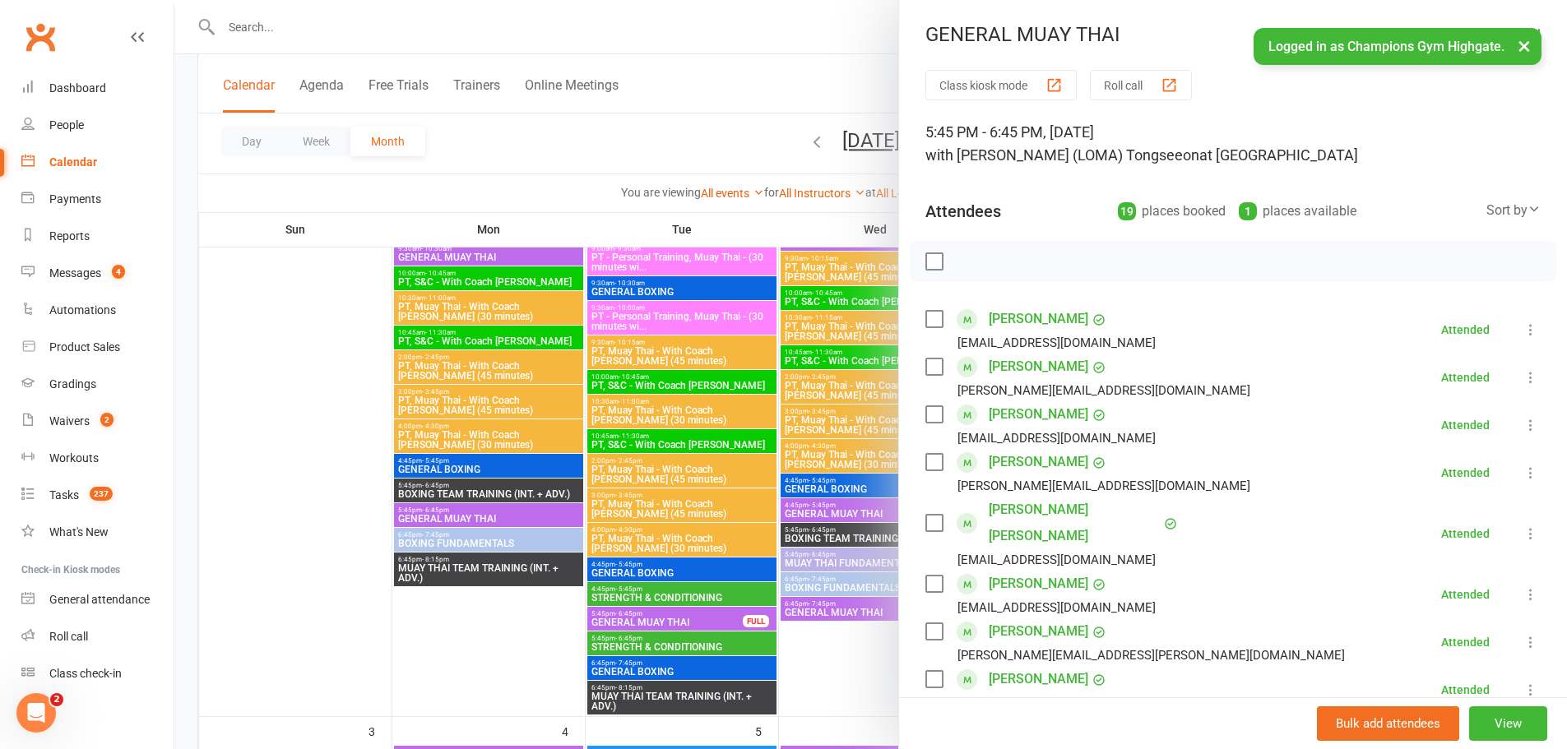
click at [607, 415] on div at bounding box center [870, 374] width 1393 height 749
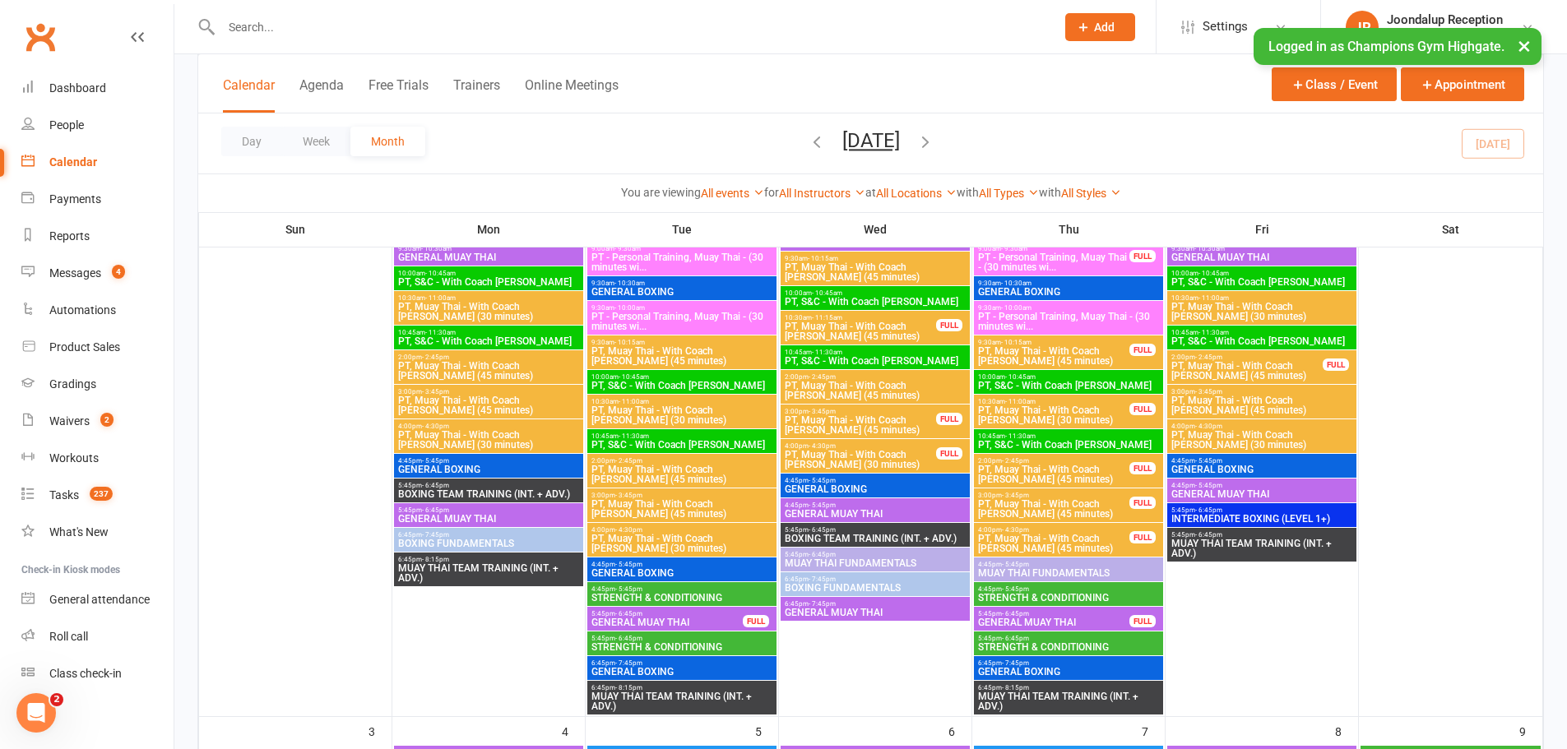
click at [928, 567] on span "MUAY THAI FUNDAMENTALS" at bounding box center [875, 563] width 183 height 10
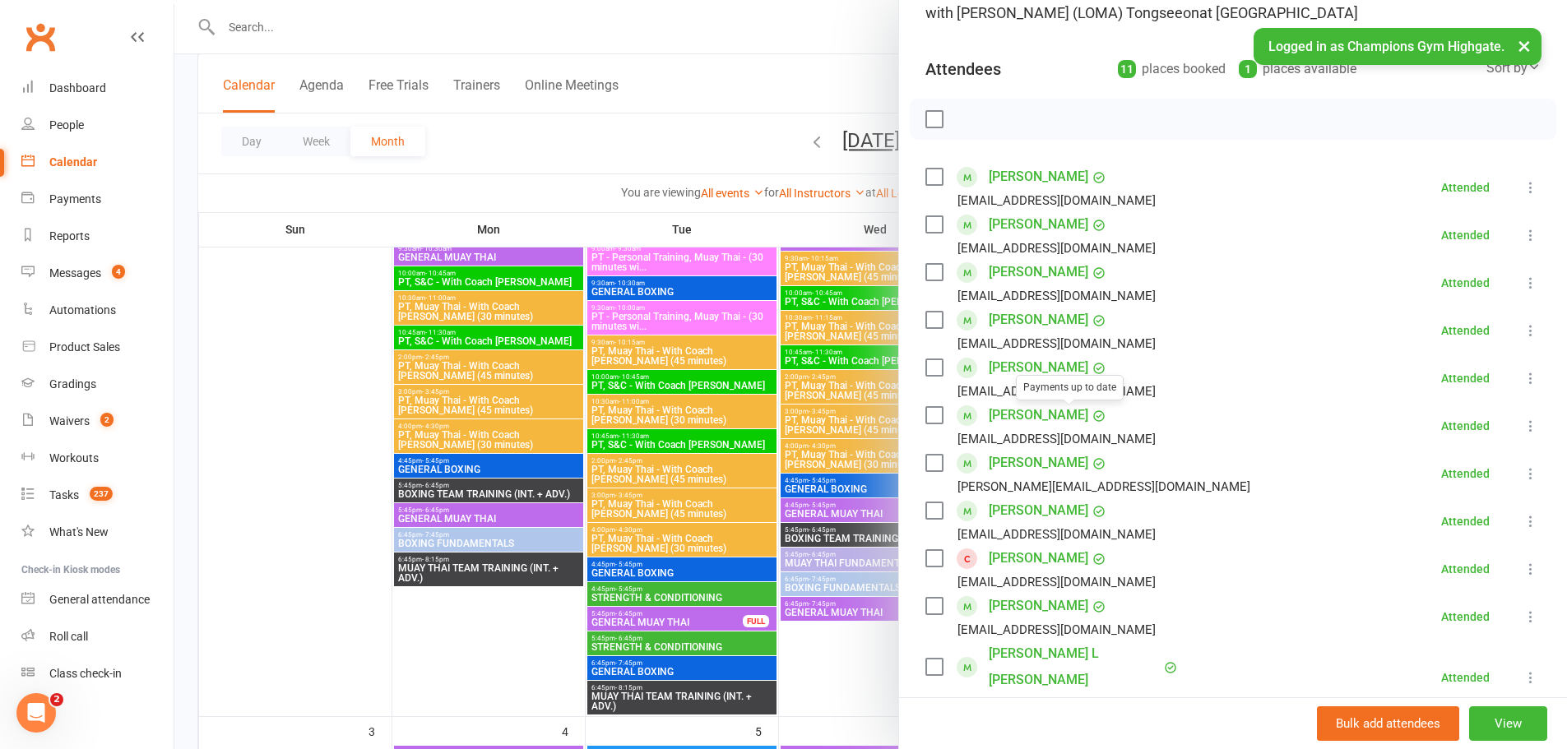
scroll to position [247, 0]
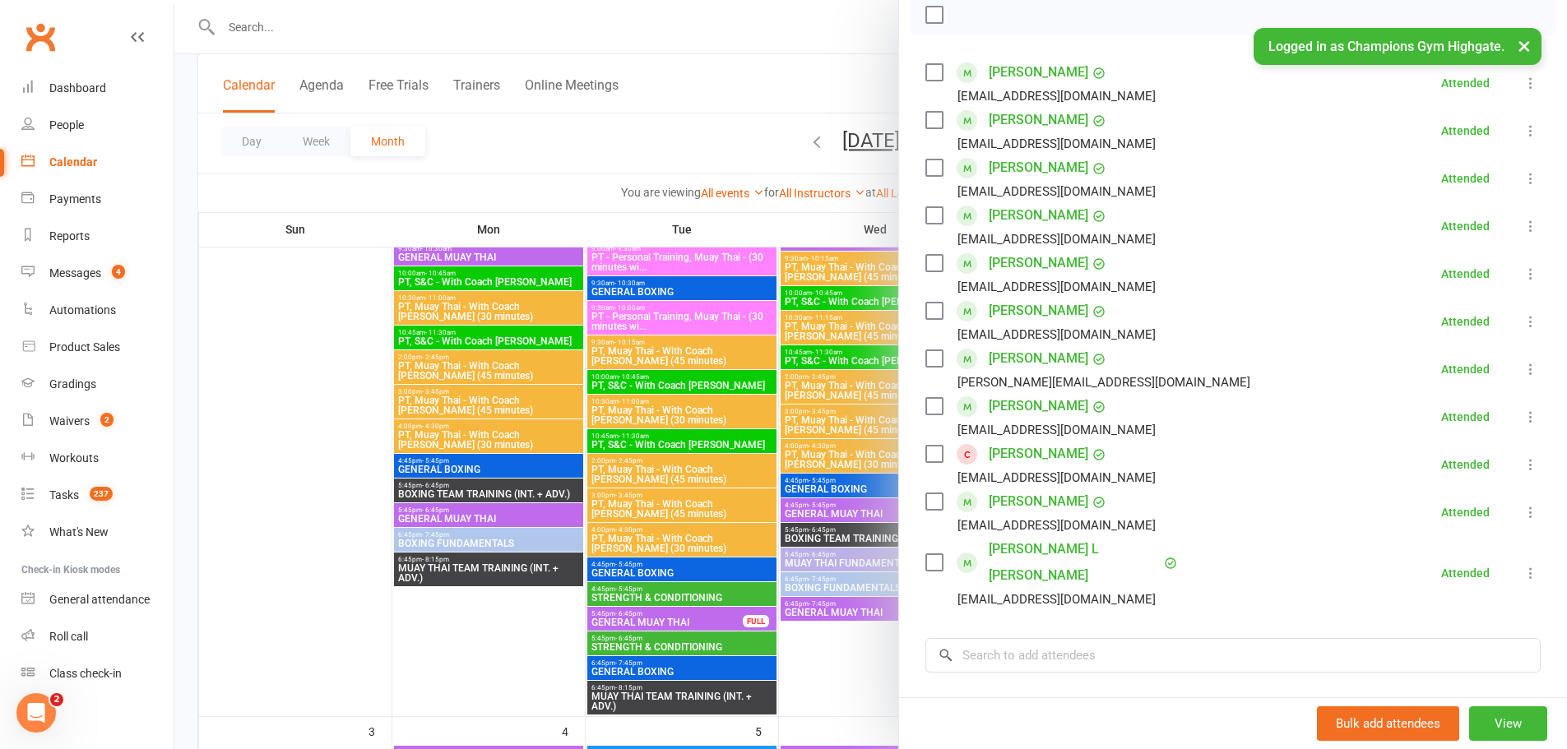
click at [836, 539] on div at bounding box center [870, 374] width 1393 height 749
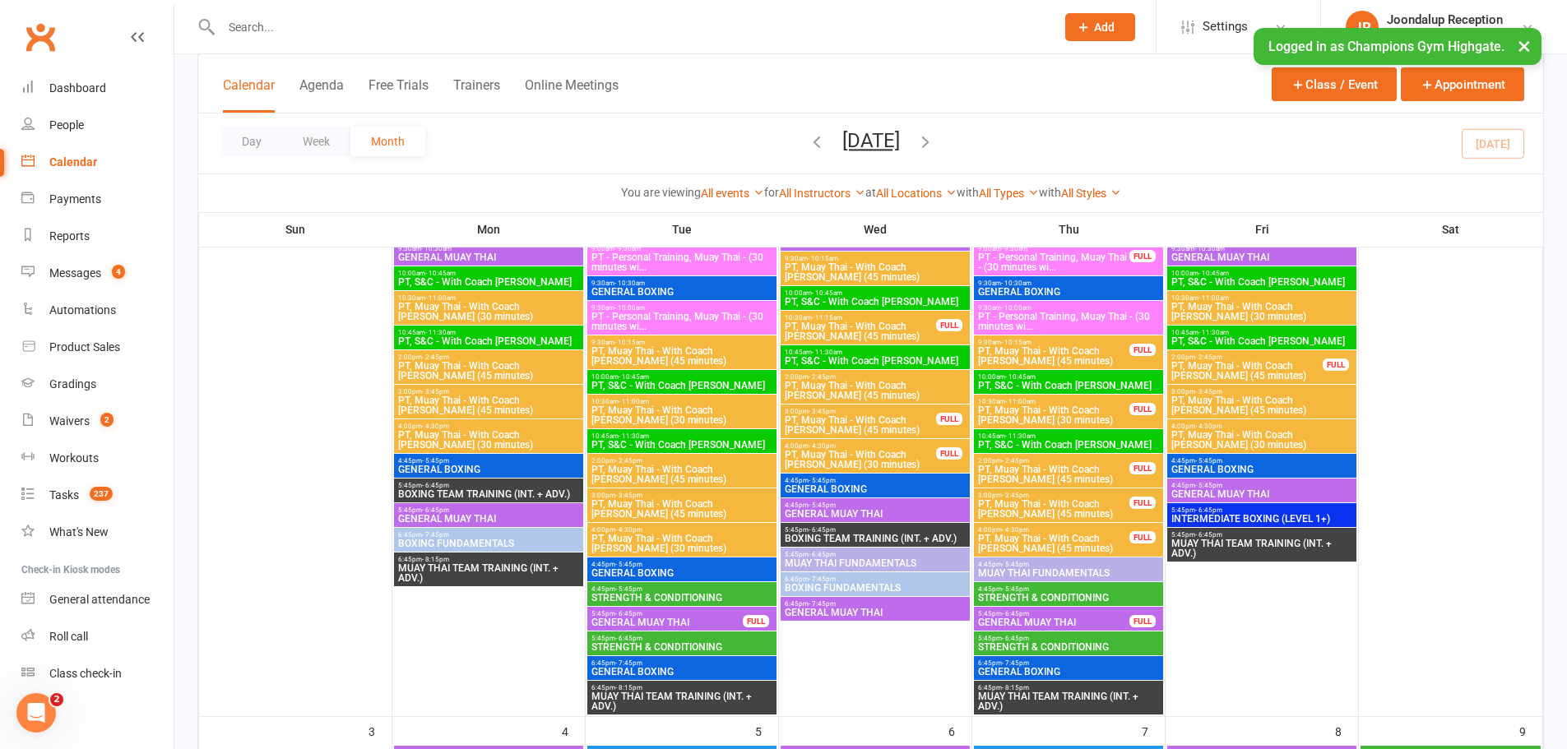
click at [1068, 564] on span "4:45pm - 5:45pm" at bounding box center [1068, 564] width 183 height 7
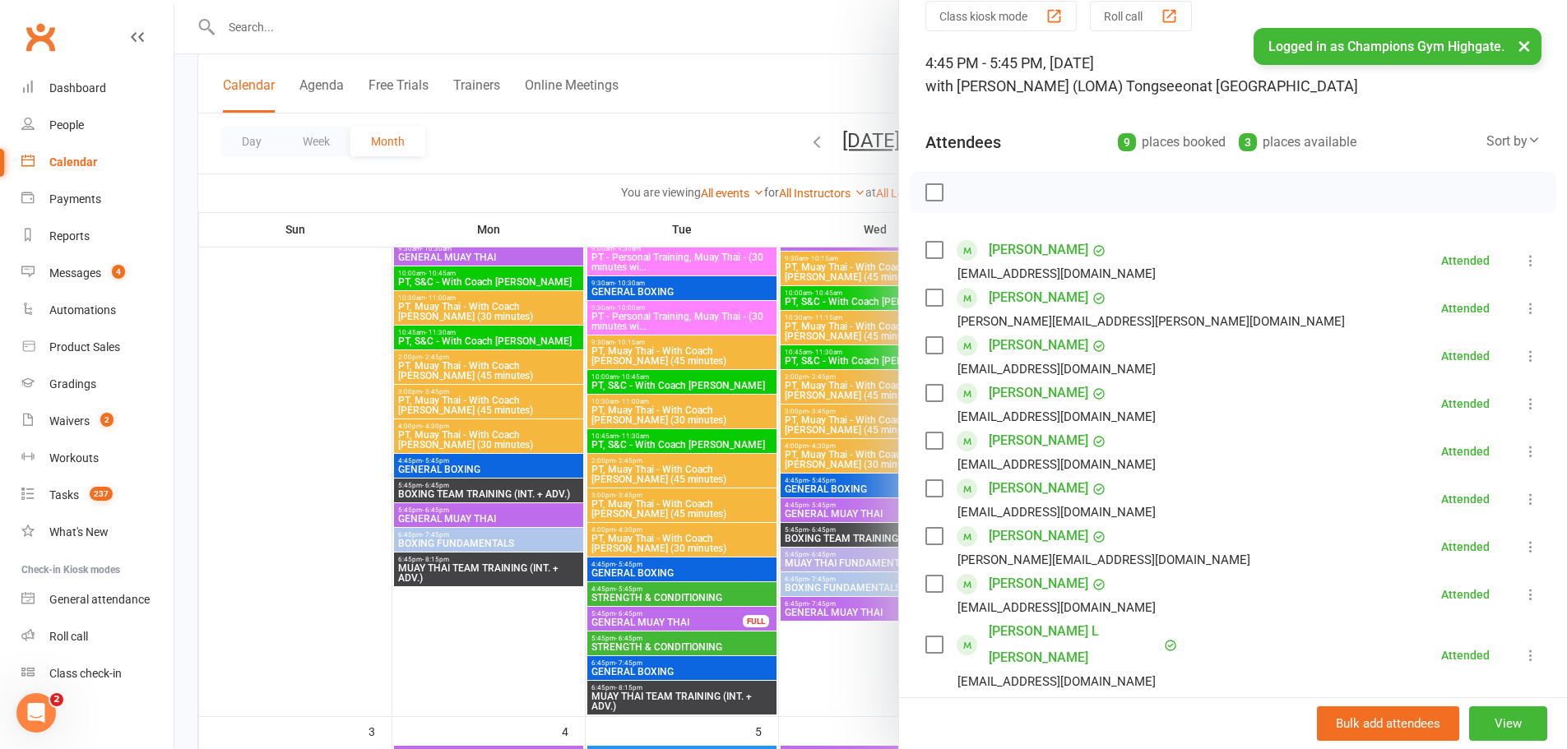
scroll to position [165, 0]
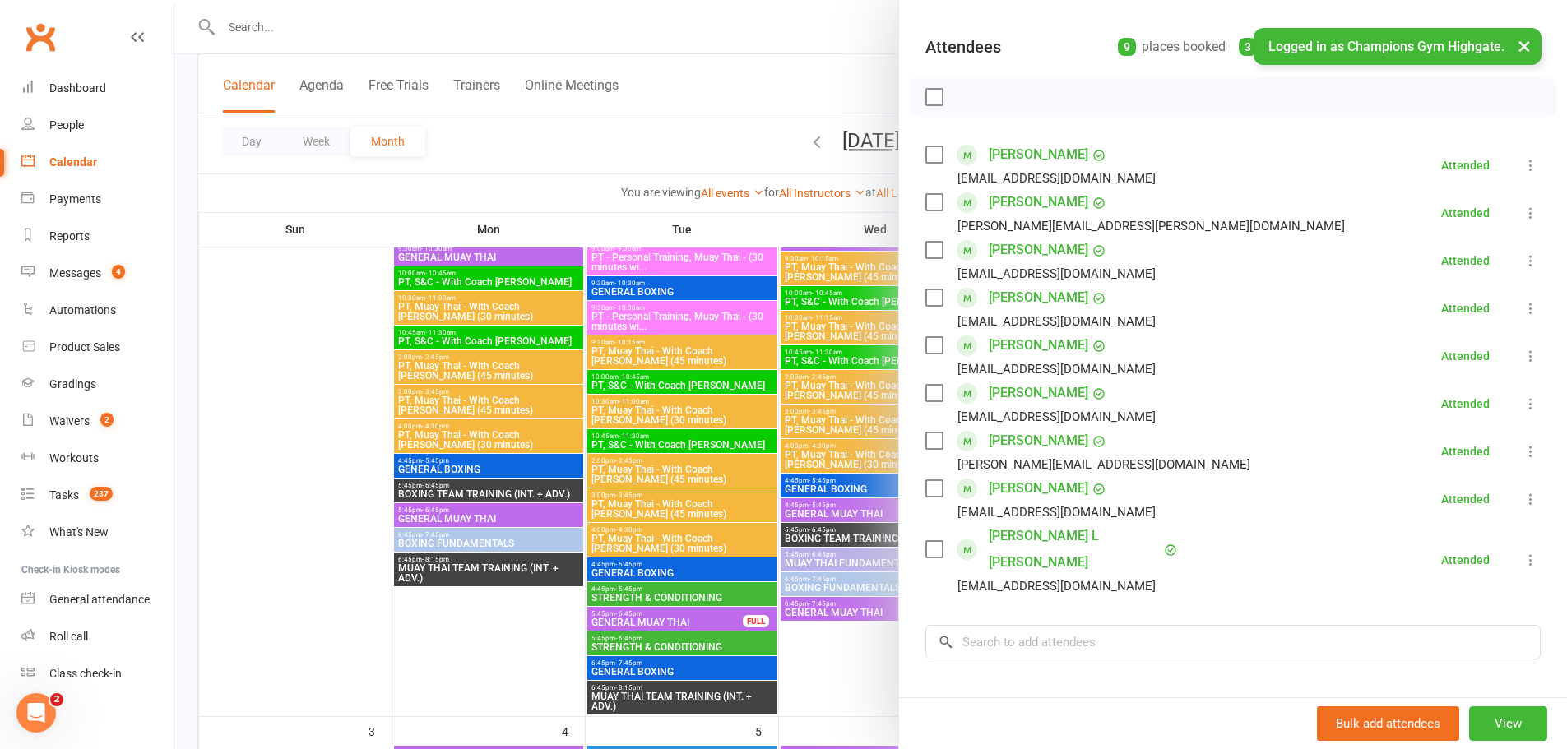
click at [868, 665] on div at bounding box center [870, 374] width 1393 height 749
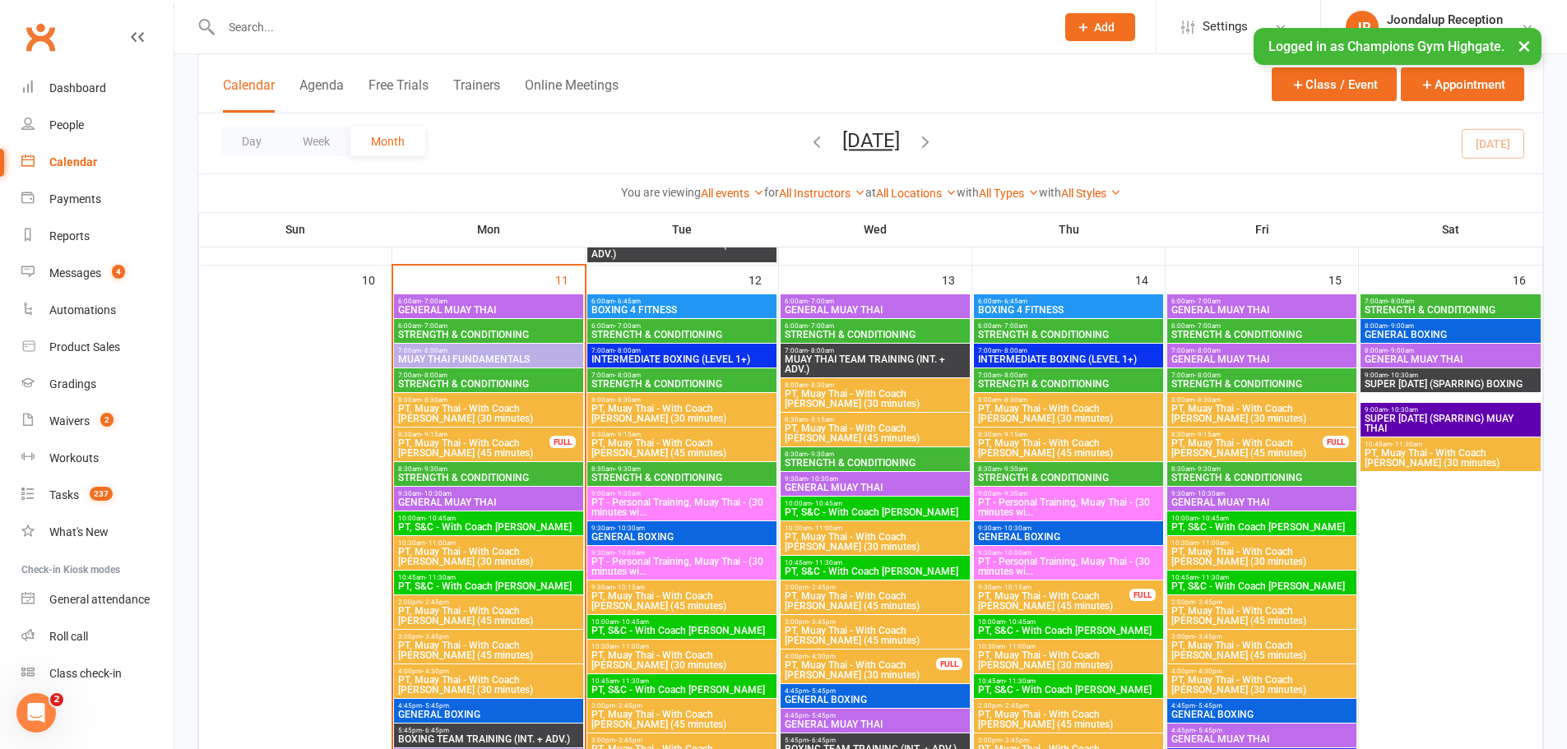
scroll to position [1398, 0]
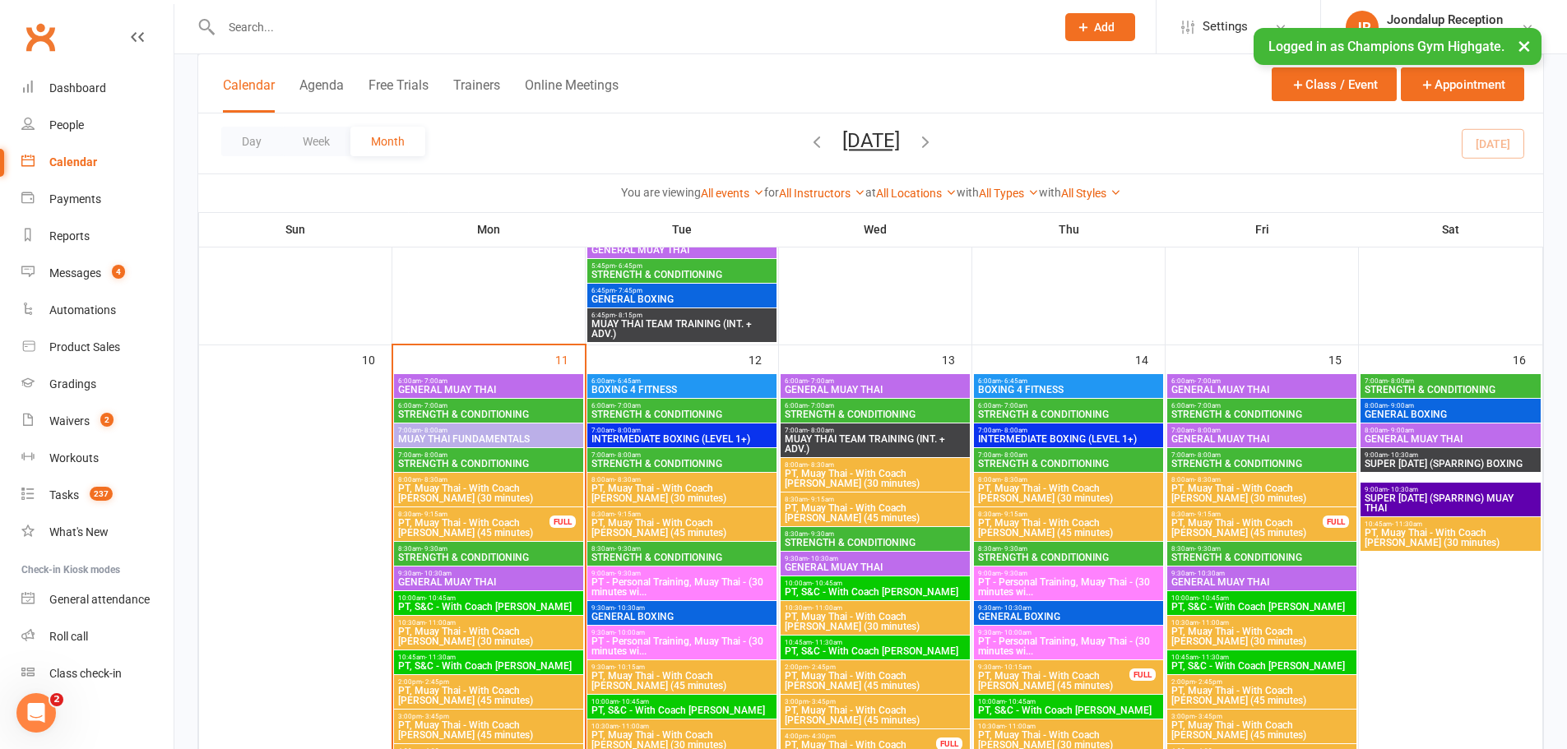
click at [610, 407] on span "6:00am - 7:00am" at bounding box center [682, 405] width 183 height 7
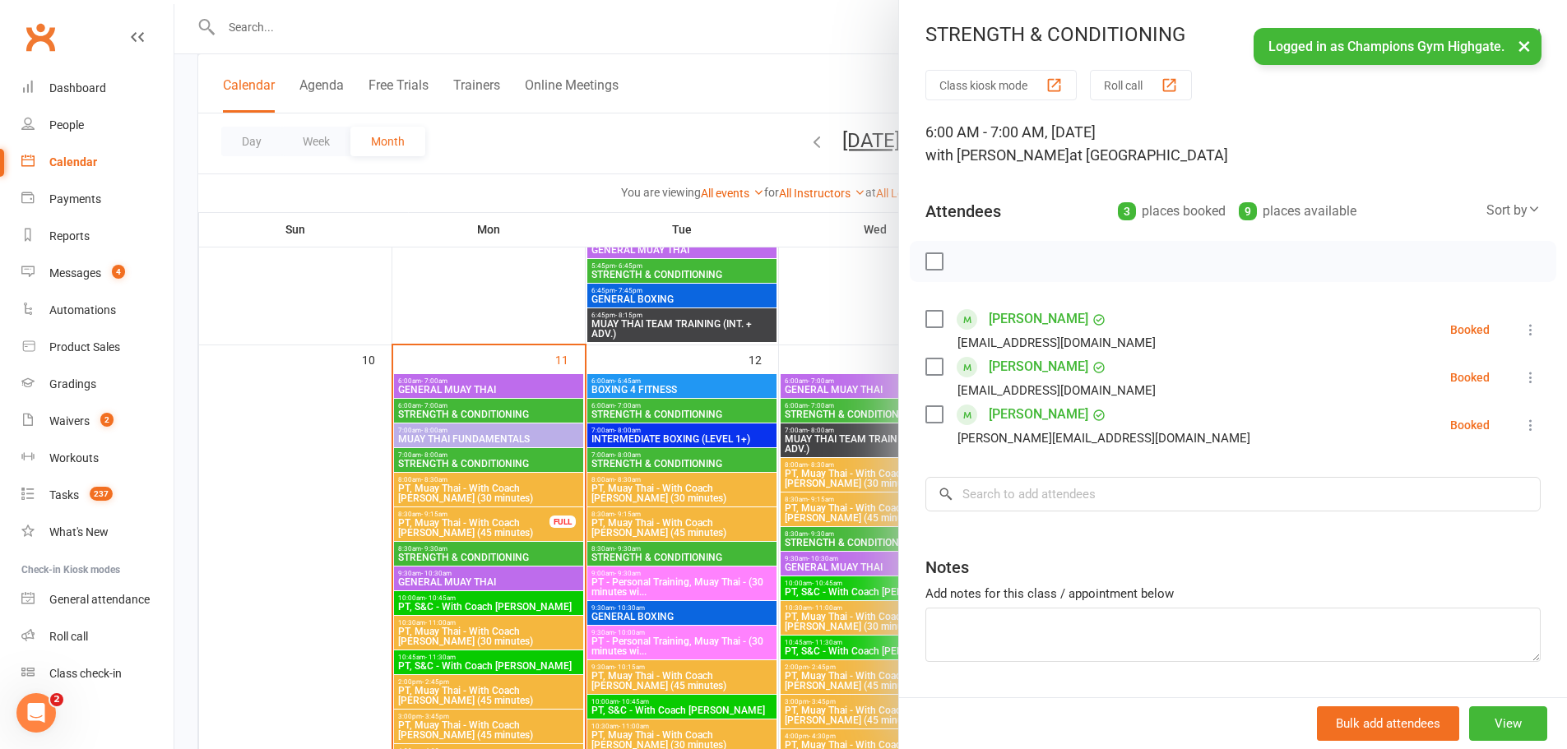
click at [796, 443] on div at bounding box center [870, 374] width 1393 height 749
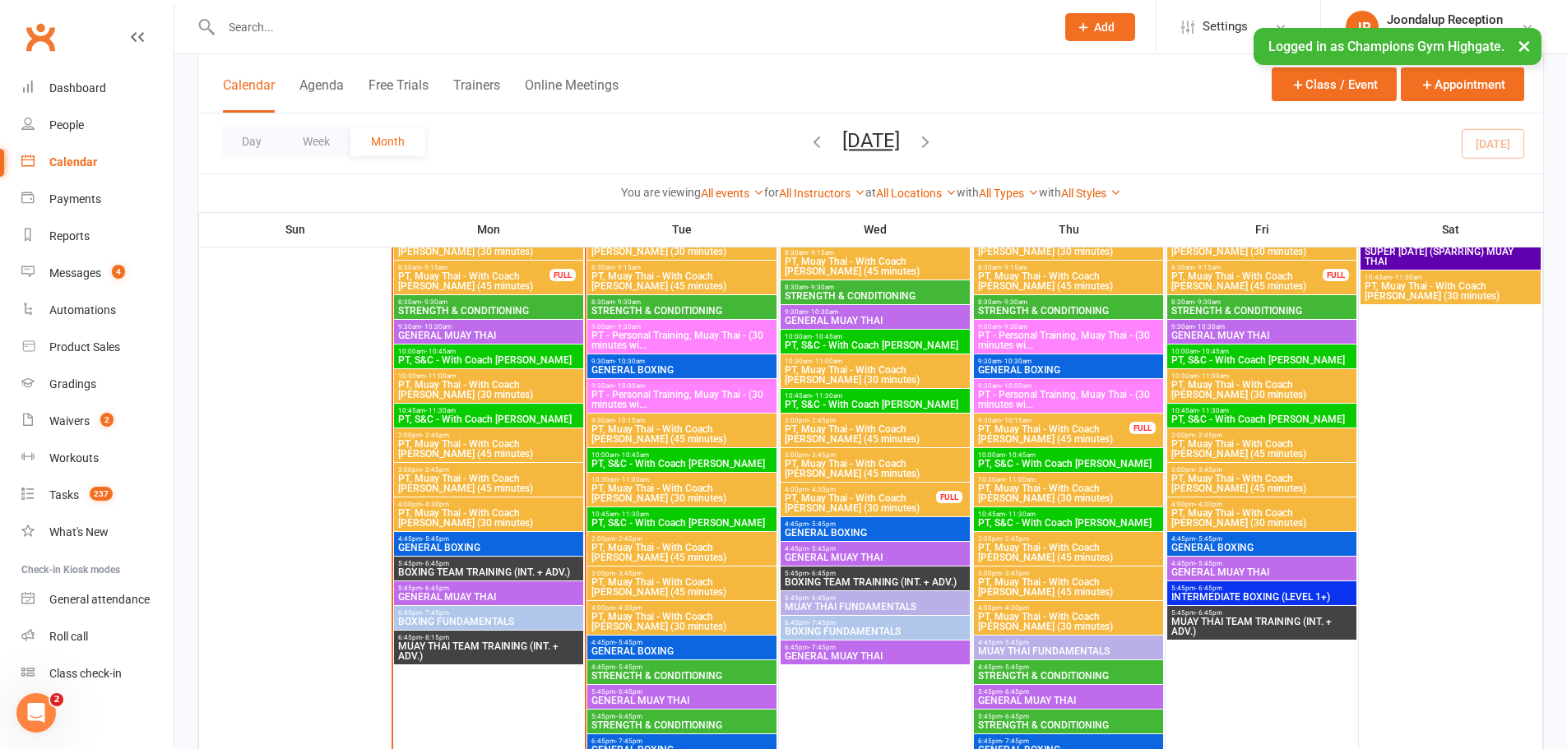
scroll to position [1727, 0]
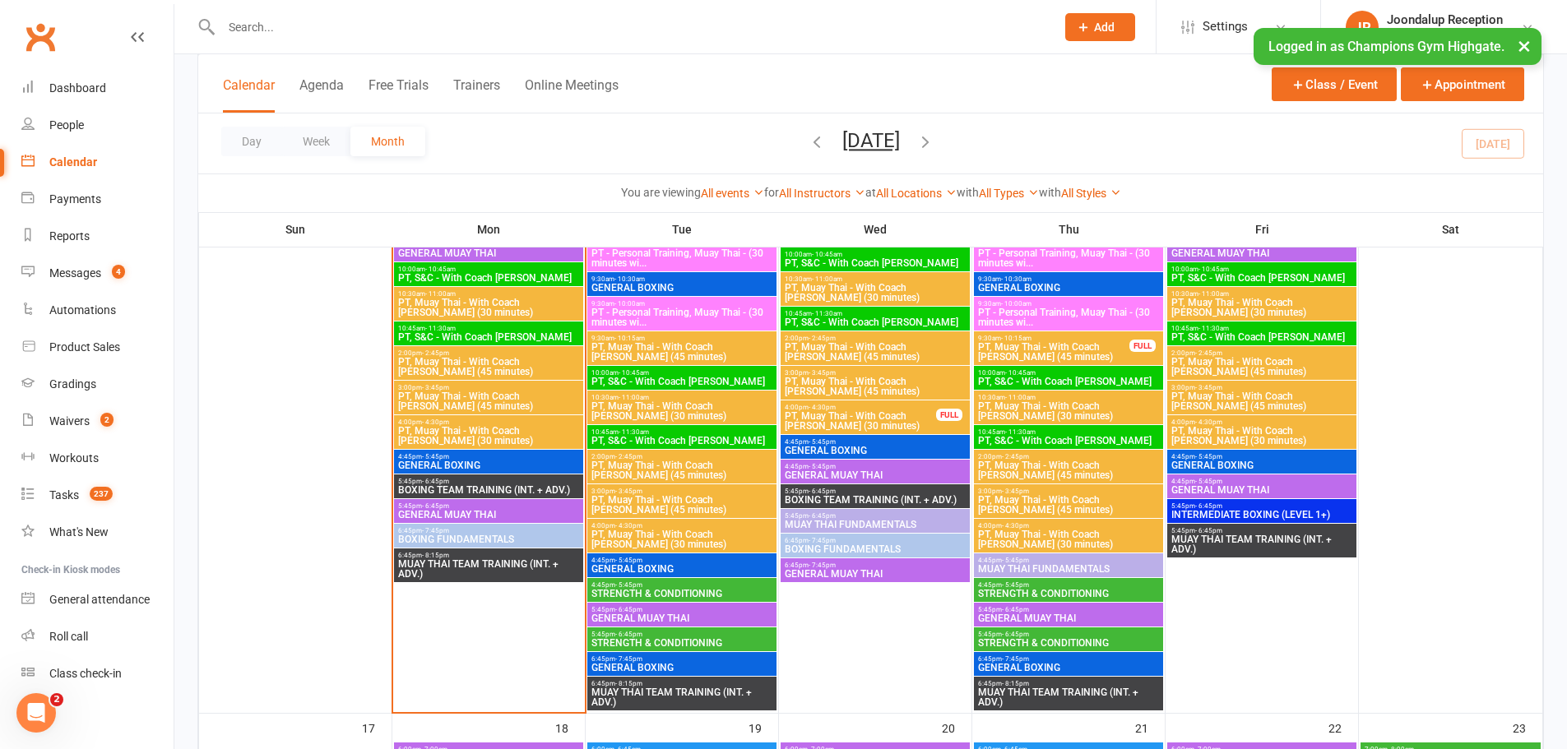
click at [1192, 485] on span "GENERAL MUAY THAI" at bounding box center [1261, 490] width 183 height 10
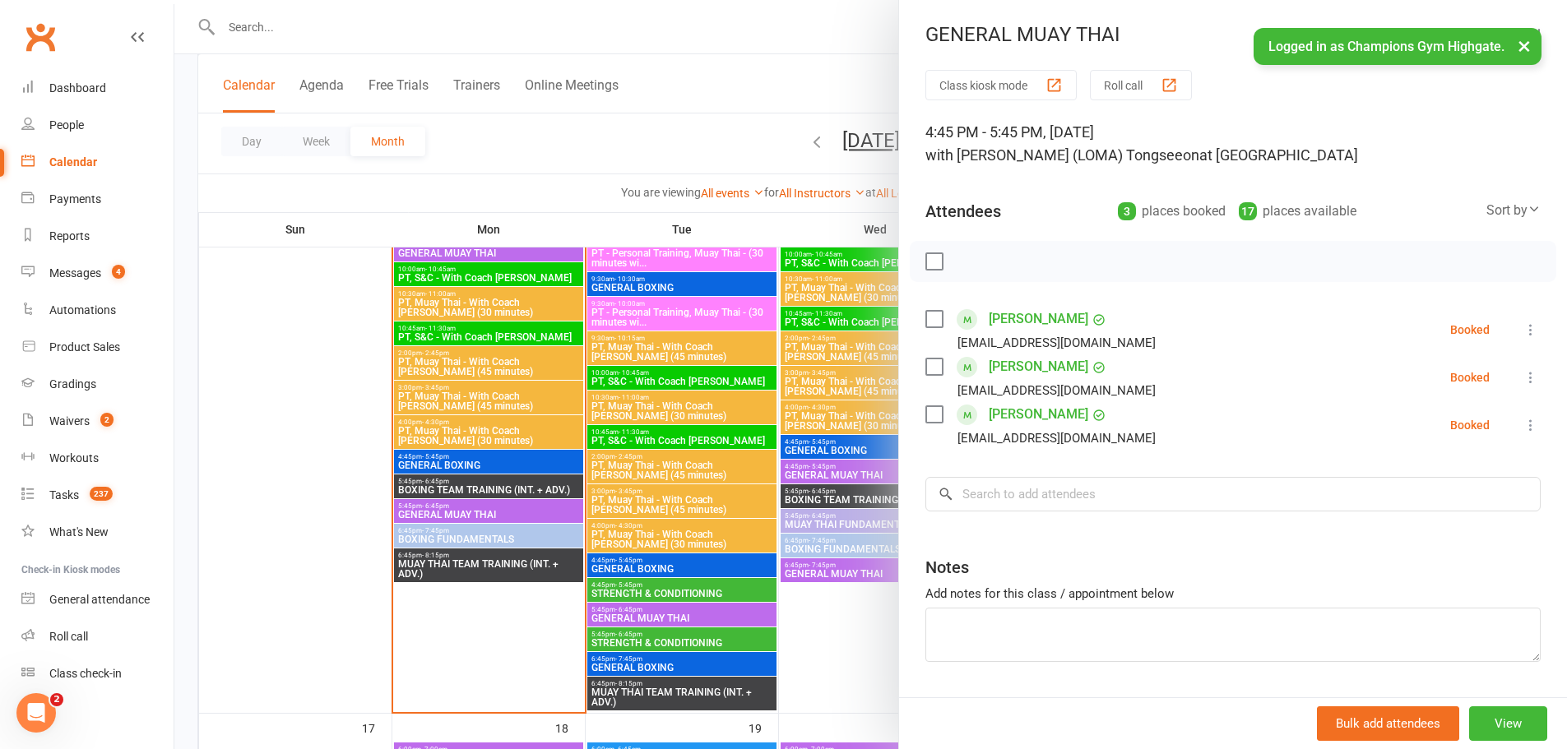
click at [824, 617] on div at bounding box center [870, 374] width 1393 height 749
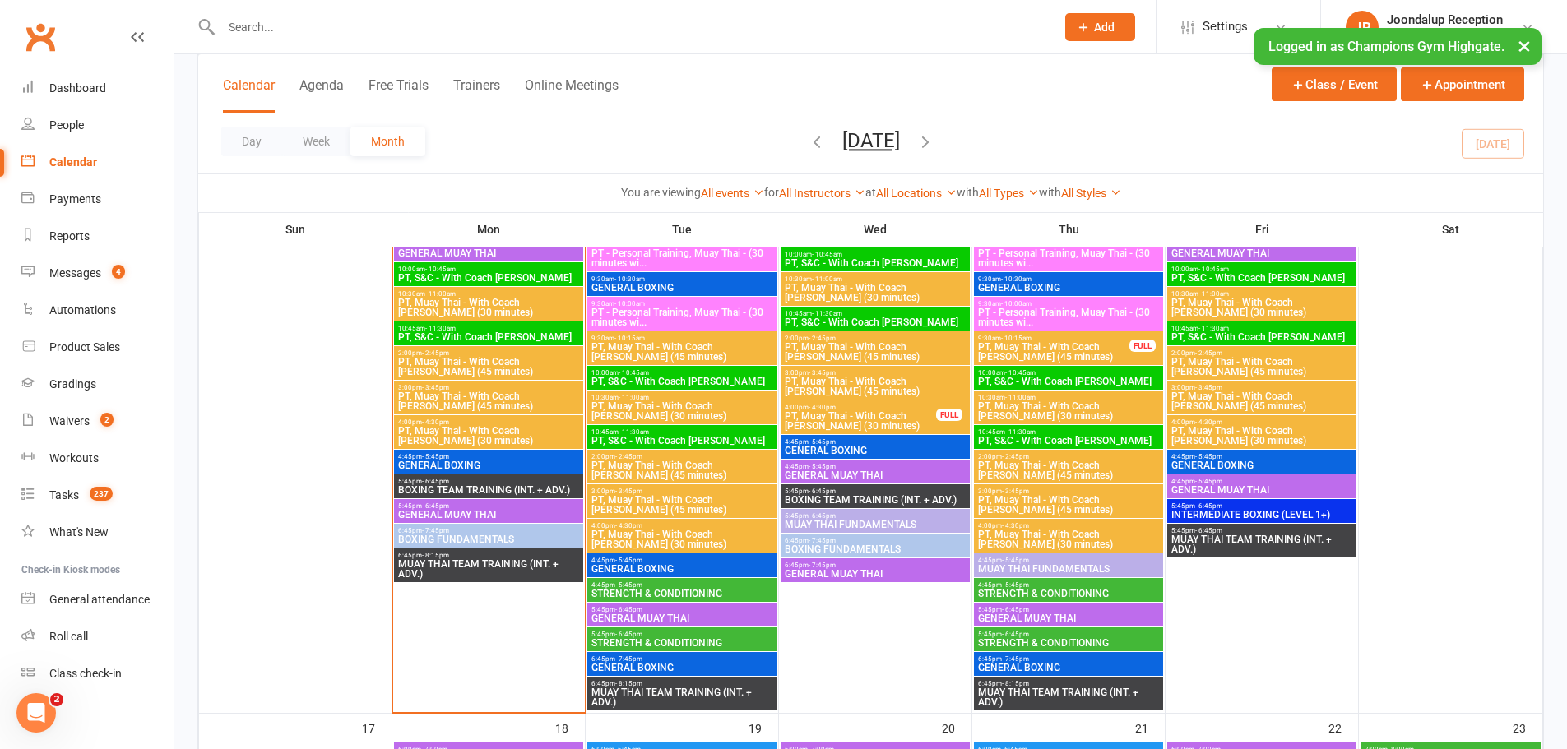
click at [1518, 46] on button "×" at bounding box center [1524, 45] width 30 height 35
